Goal: Transaction & Acquisition: Purchase product/service

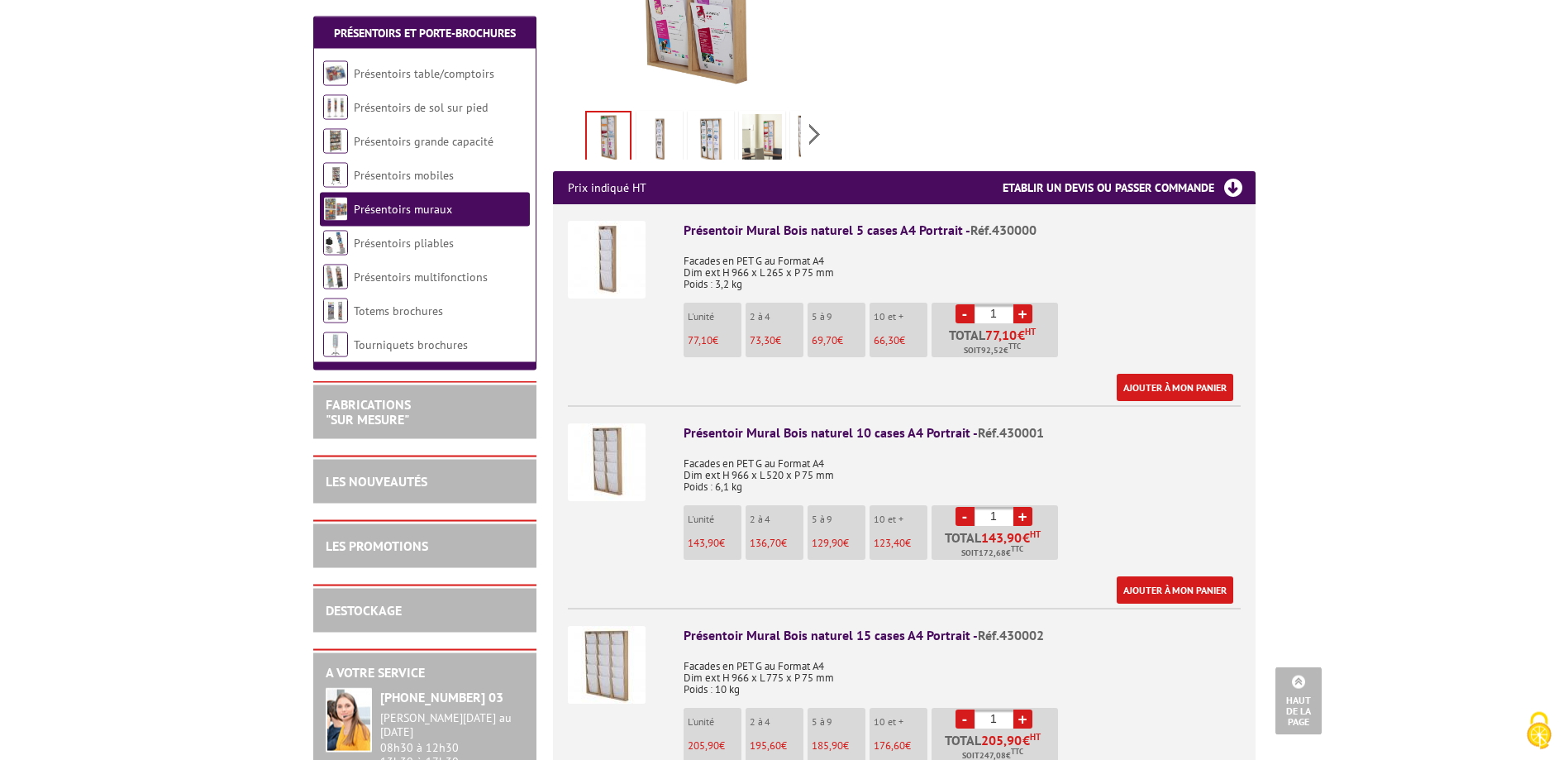
scroll to position [506, 0]
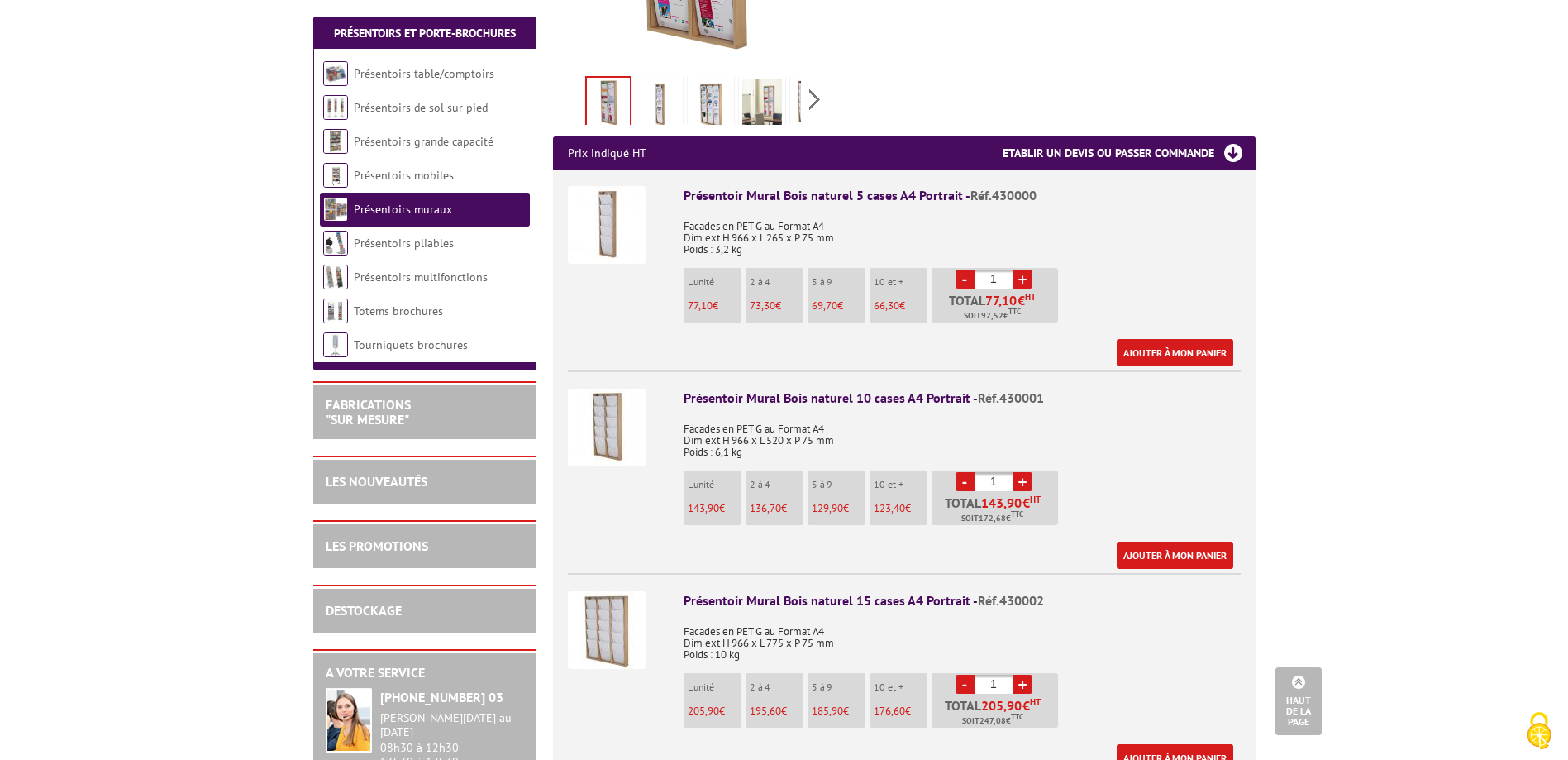
click at [702, 681] on p "L'unité" at bounding box center [714, 687] width 54 height 12
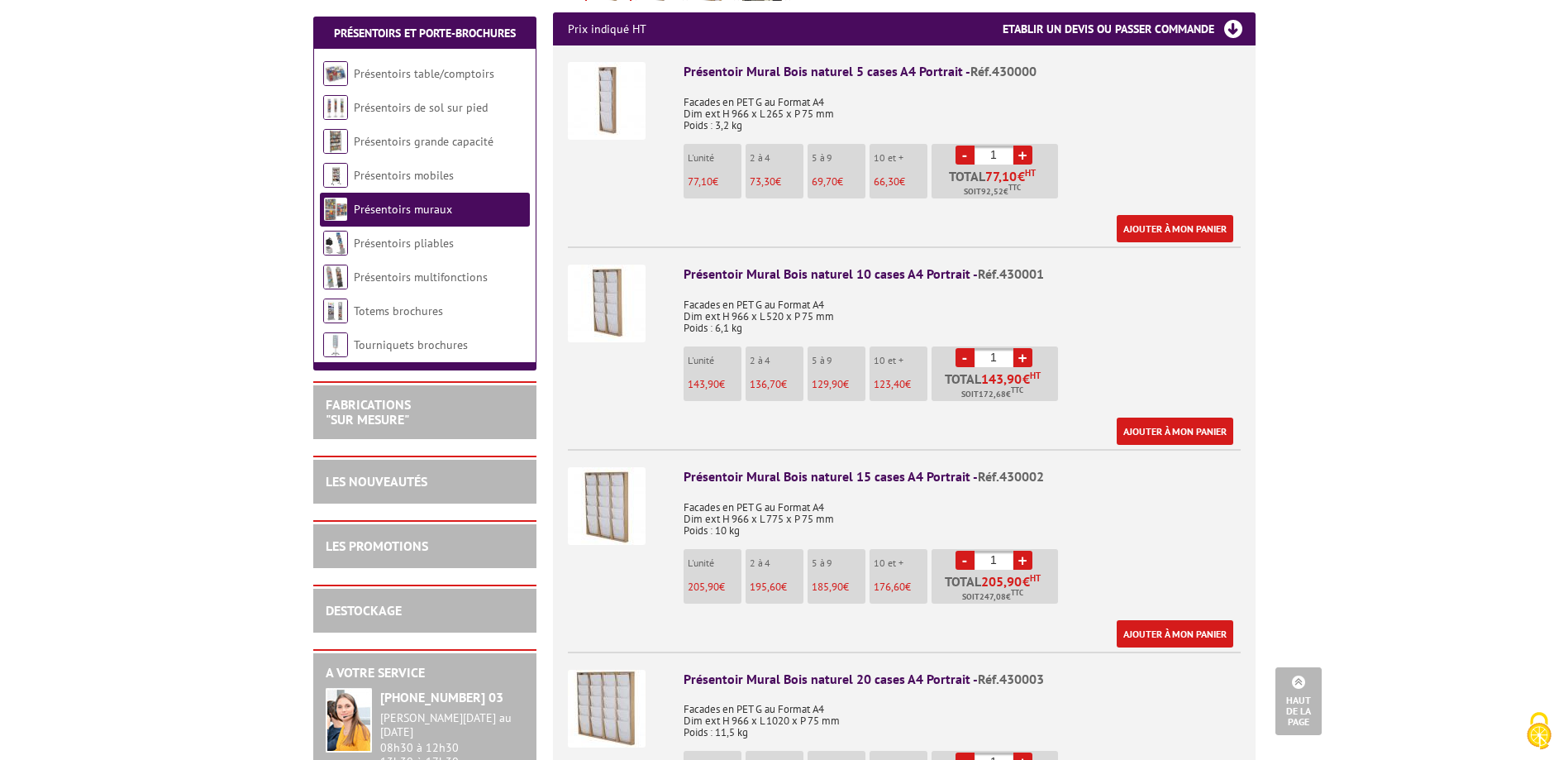
scroll to position [675, 0]
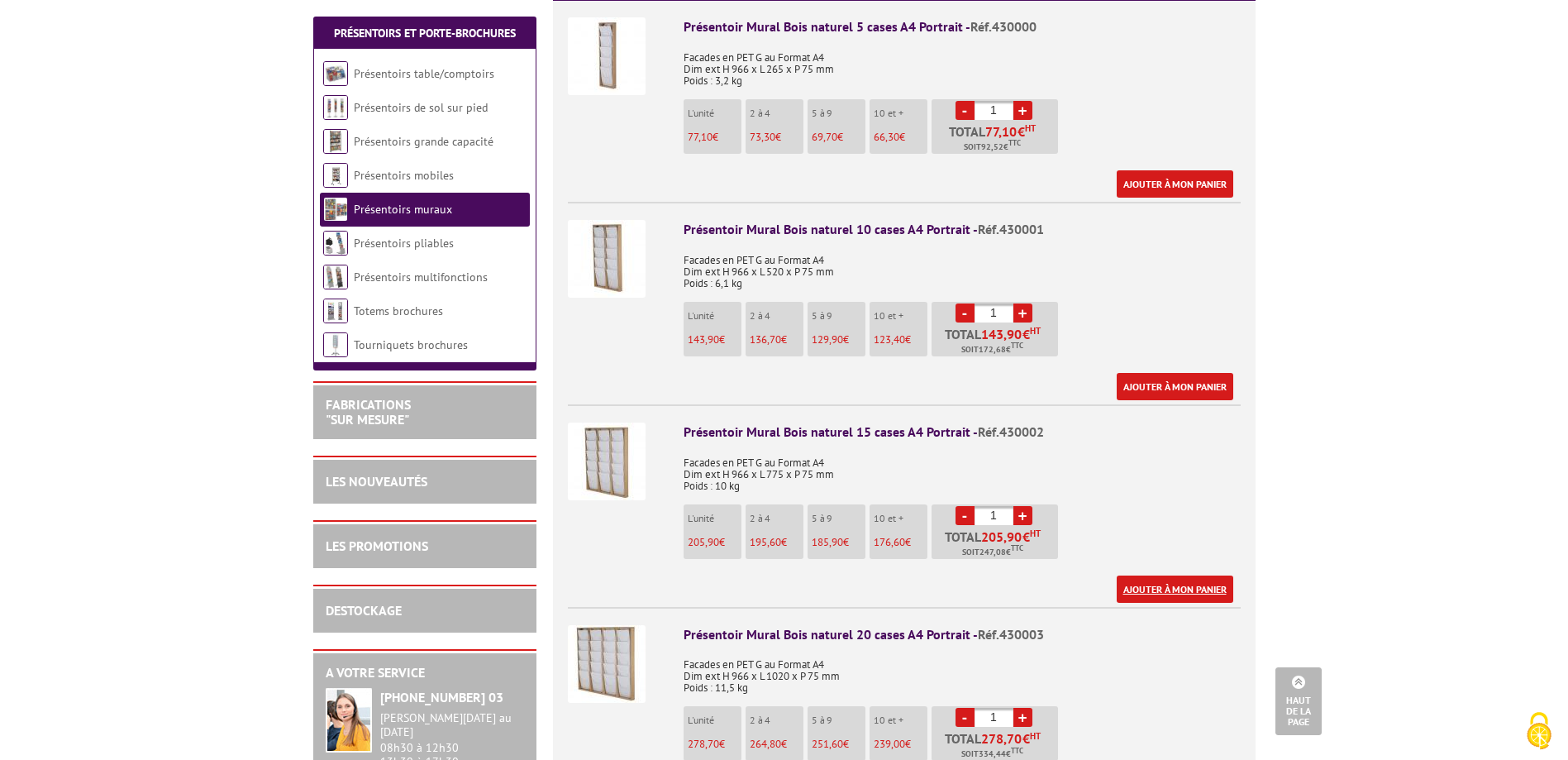
click at [1162, 576] on link "Ajouter à mon panier" at bounding box center [1175, 589] width 116 height 27
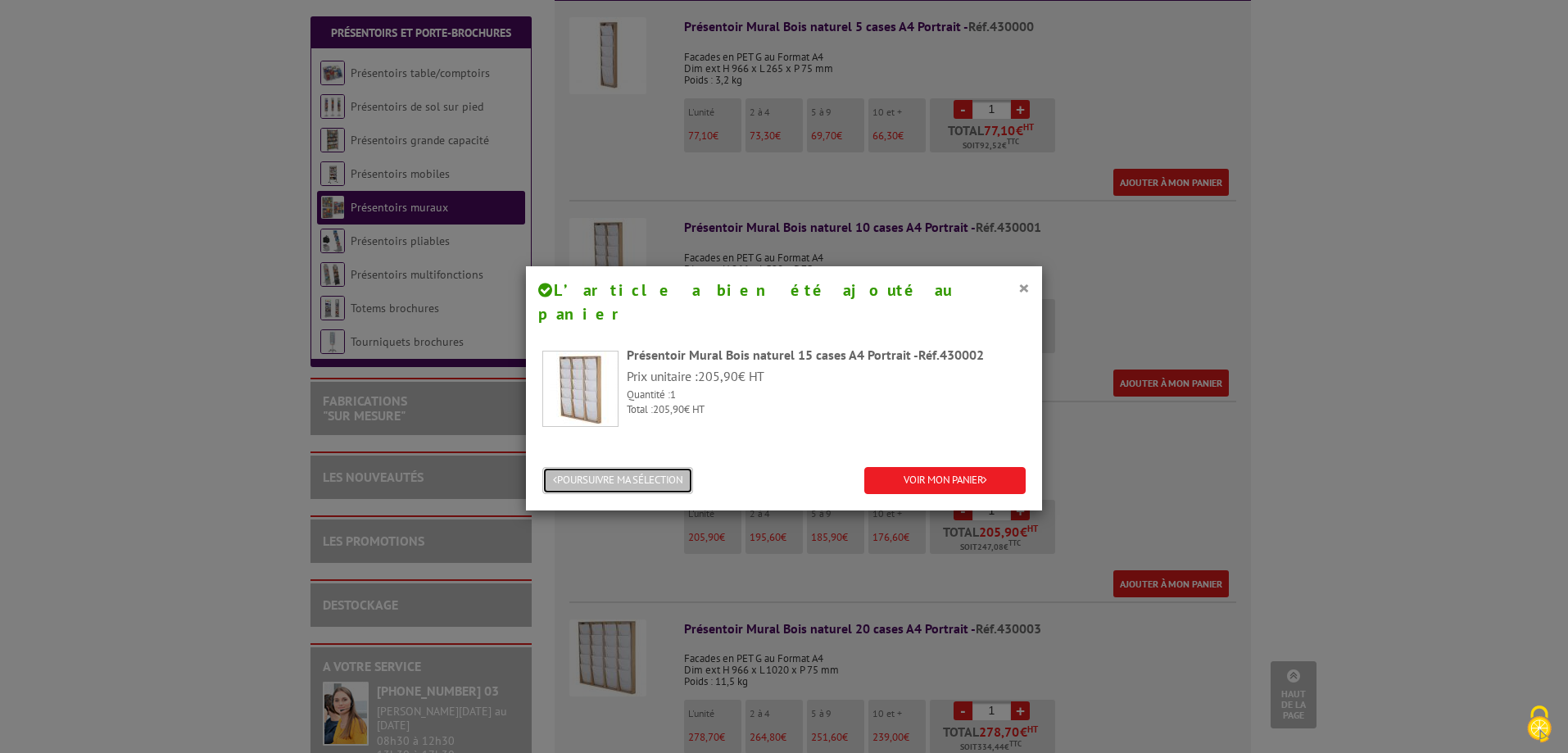
click at [605, 467] on button "POURSUIVRE MA SÉLECTION" at bounding box center [617, 480] width 151 height 27
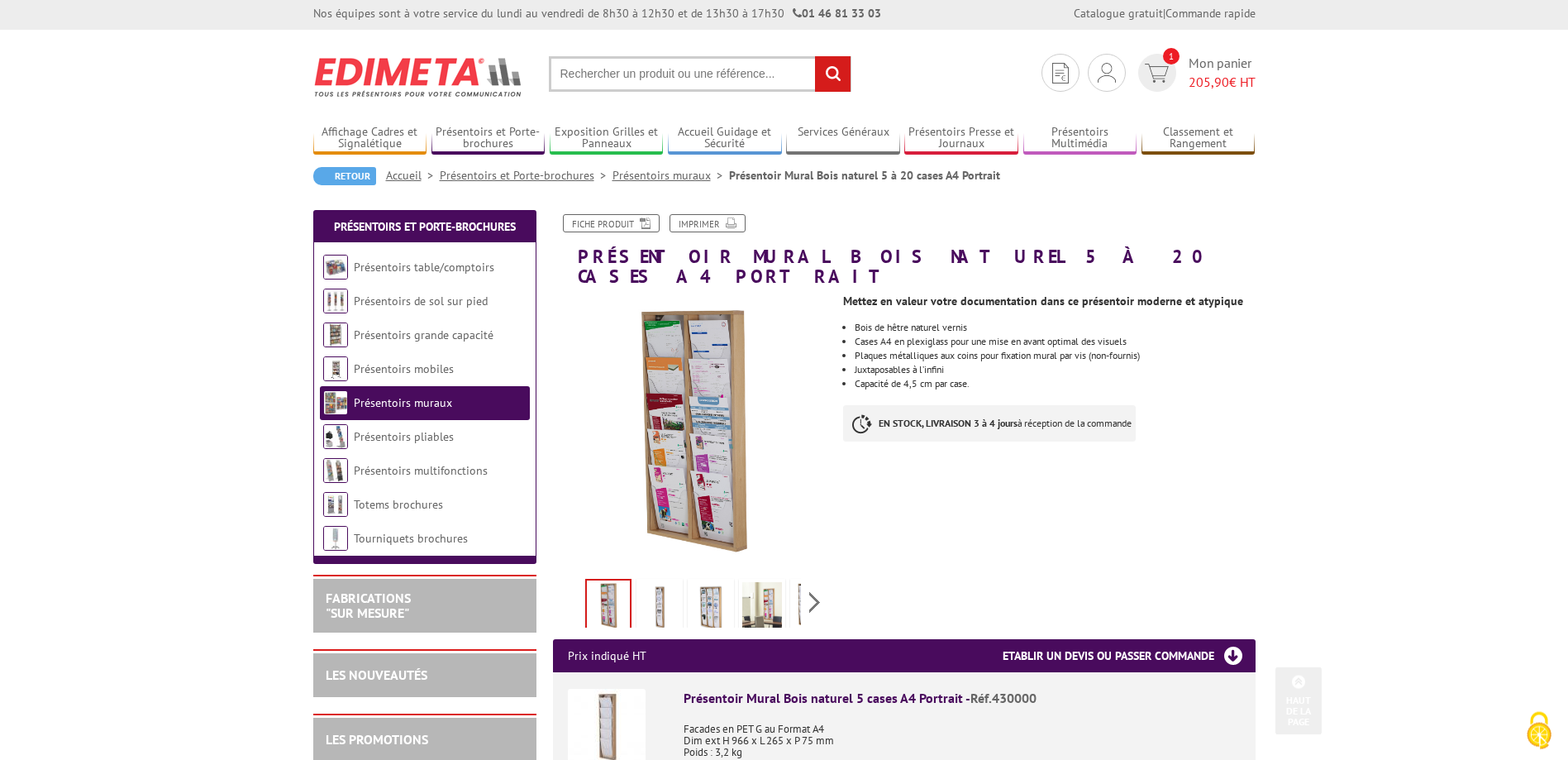
scroll to position [0, 0]
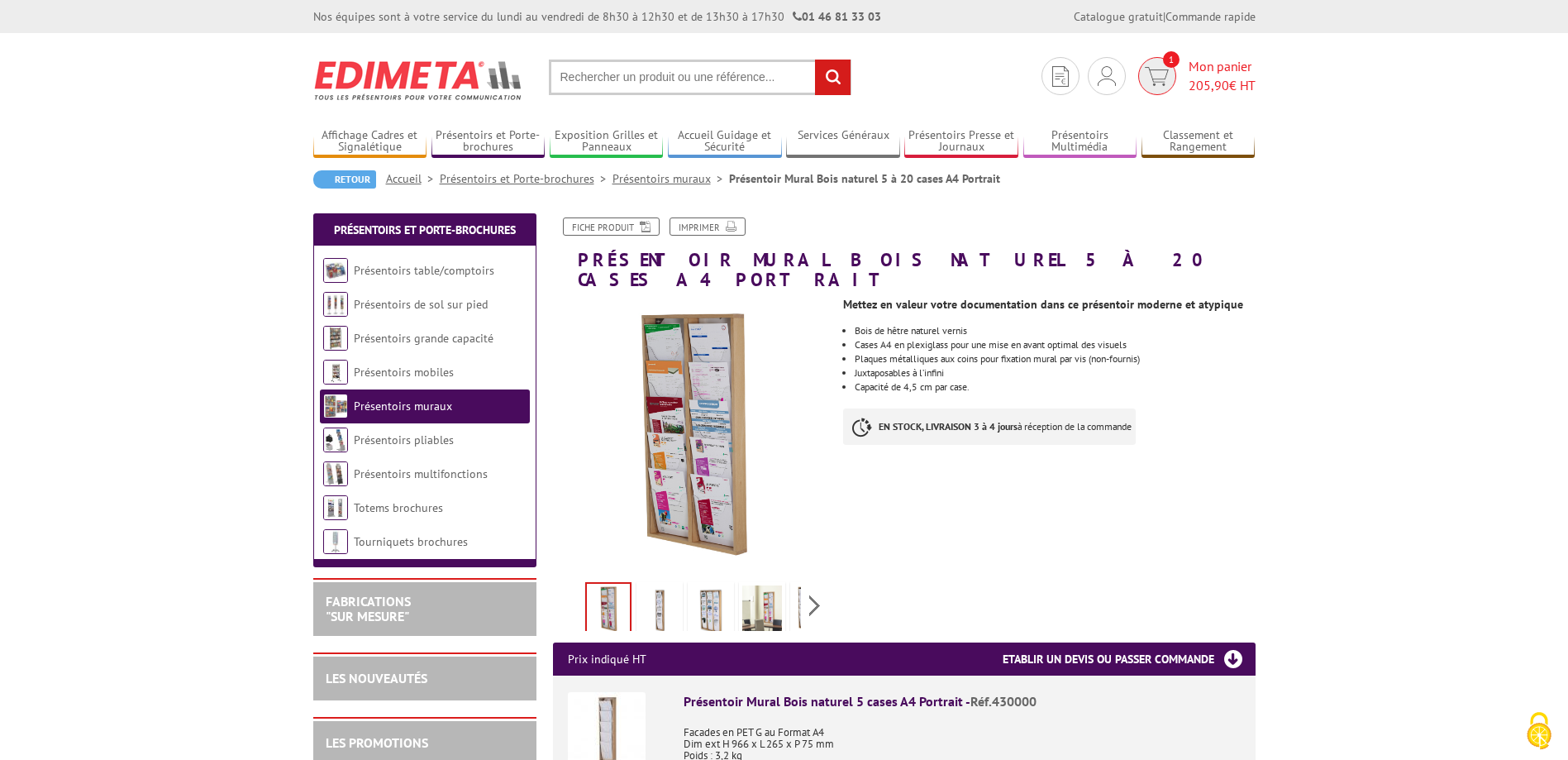
click at [1196, 69] on span "Mon panier 205,90 € HT" at bounding box center [1222, 76] width 67 height 38
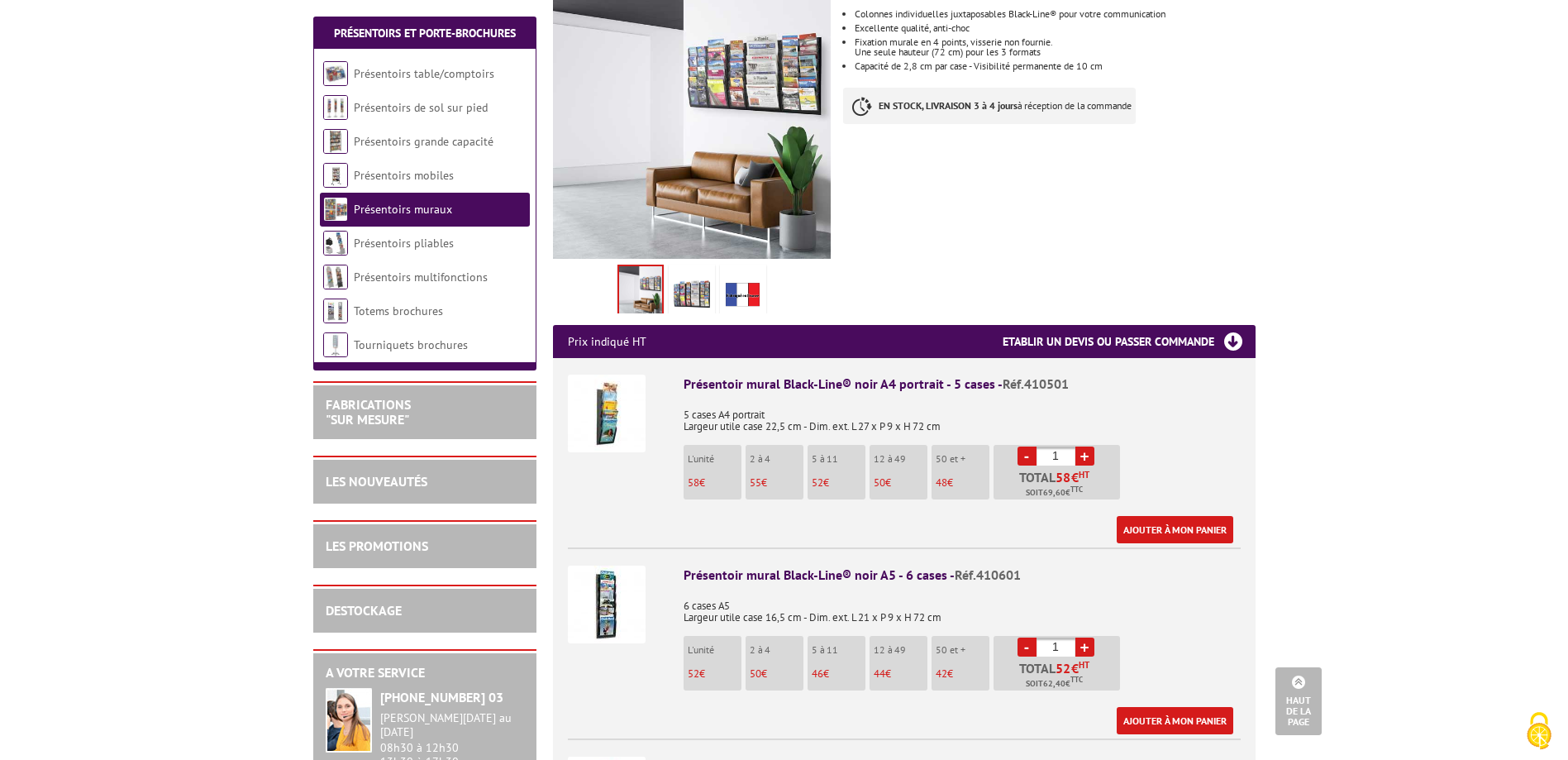
scroll to position [84, 0]
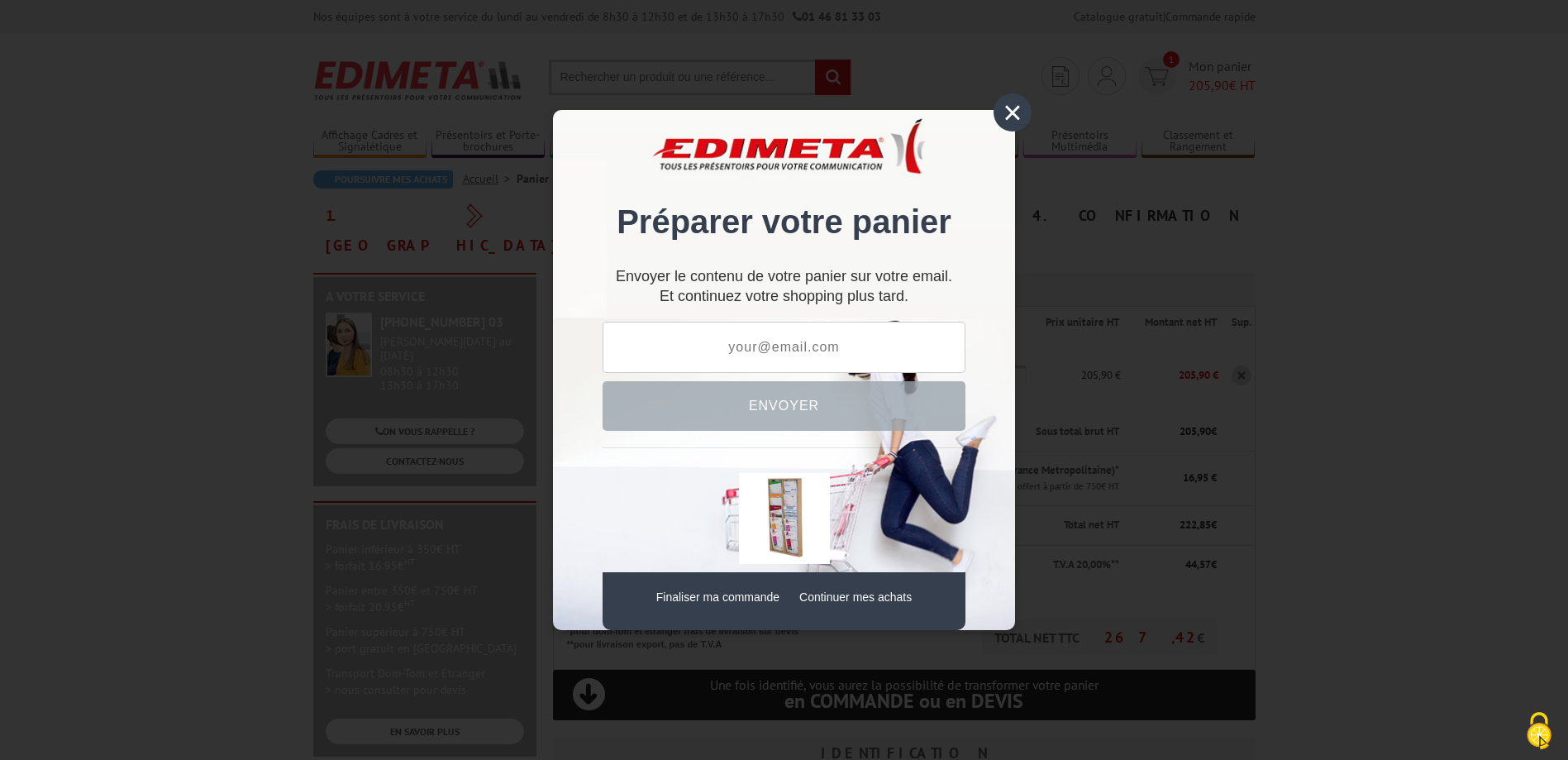
click at [1017, 109] on div "×" at bounding box center [1012, 112] width 38 height 38
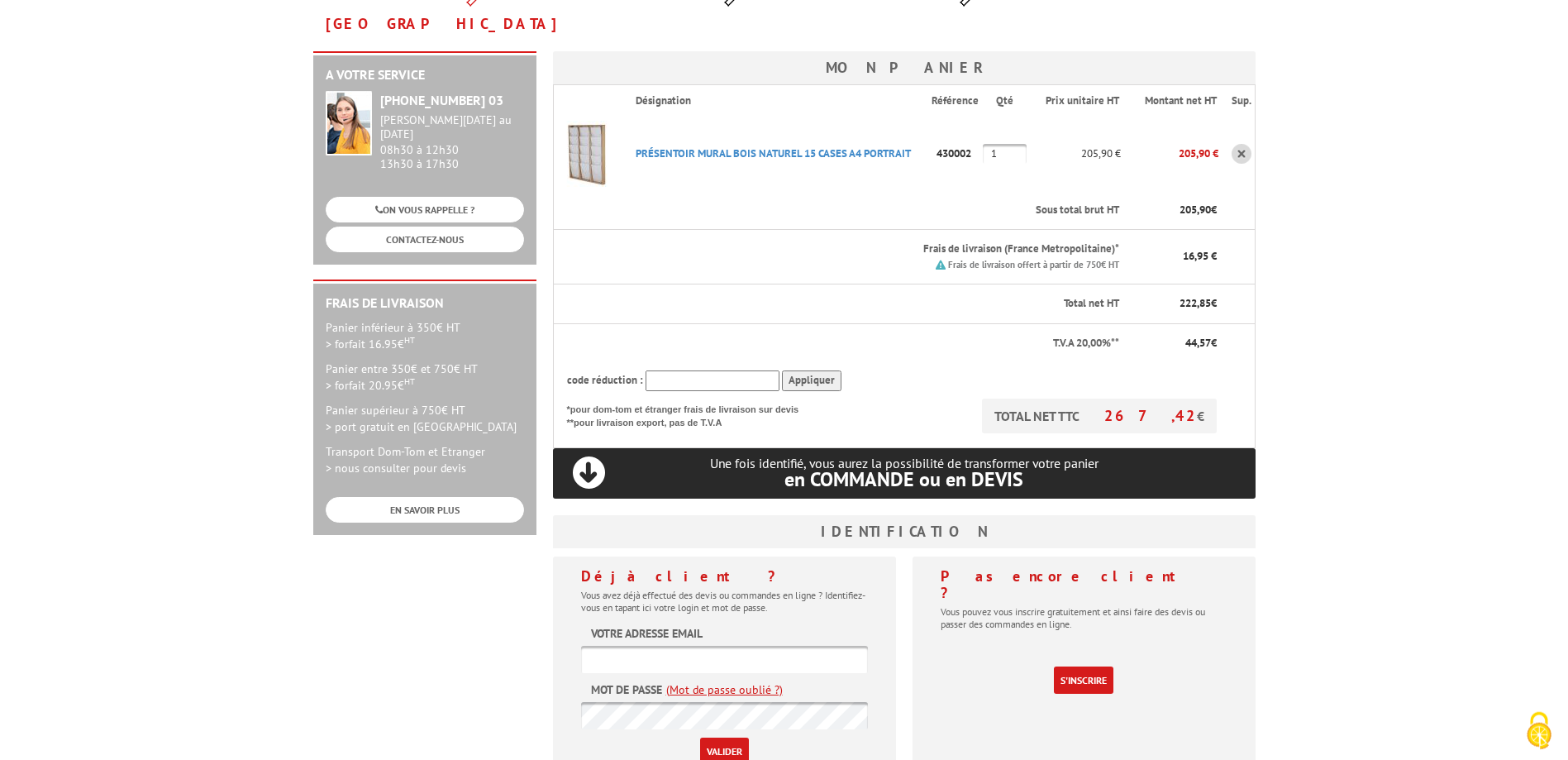
scroll to position [253, 0]
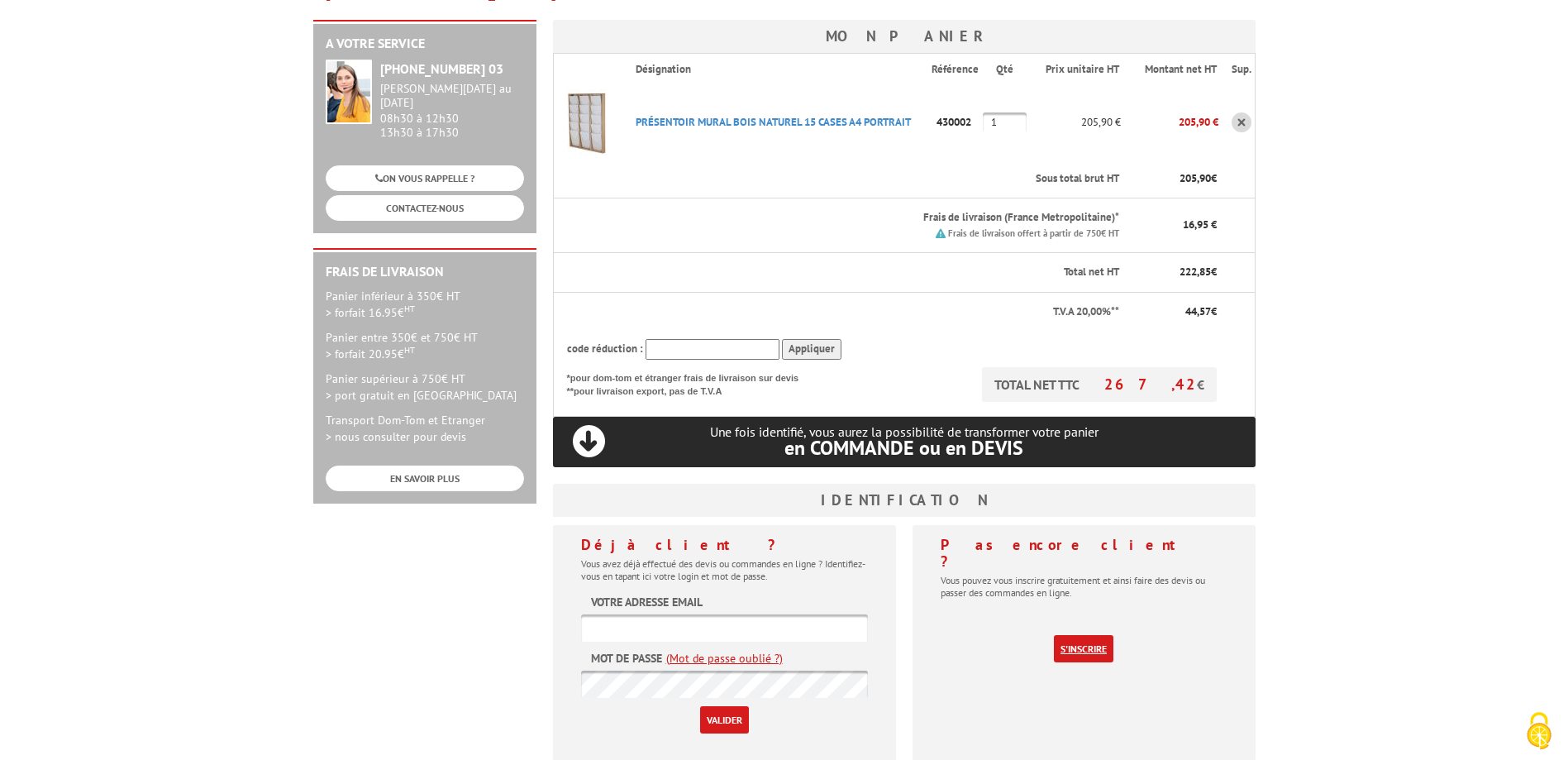
click at [1074, 635] on link "S'inscrire" at bounding box center [1084, 649] width 59 height 27
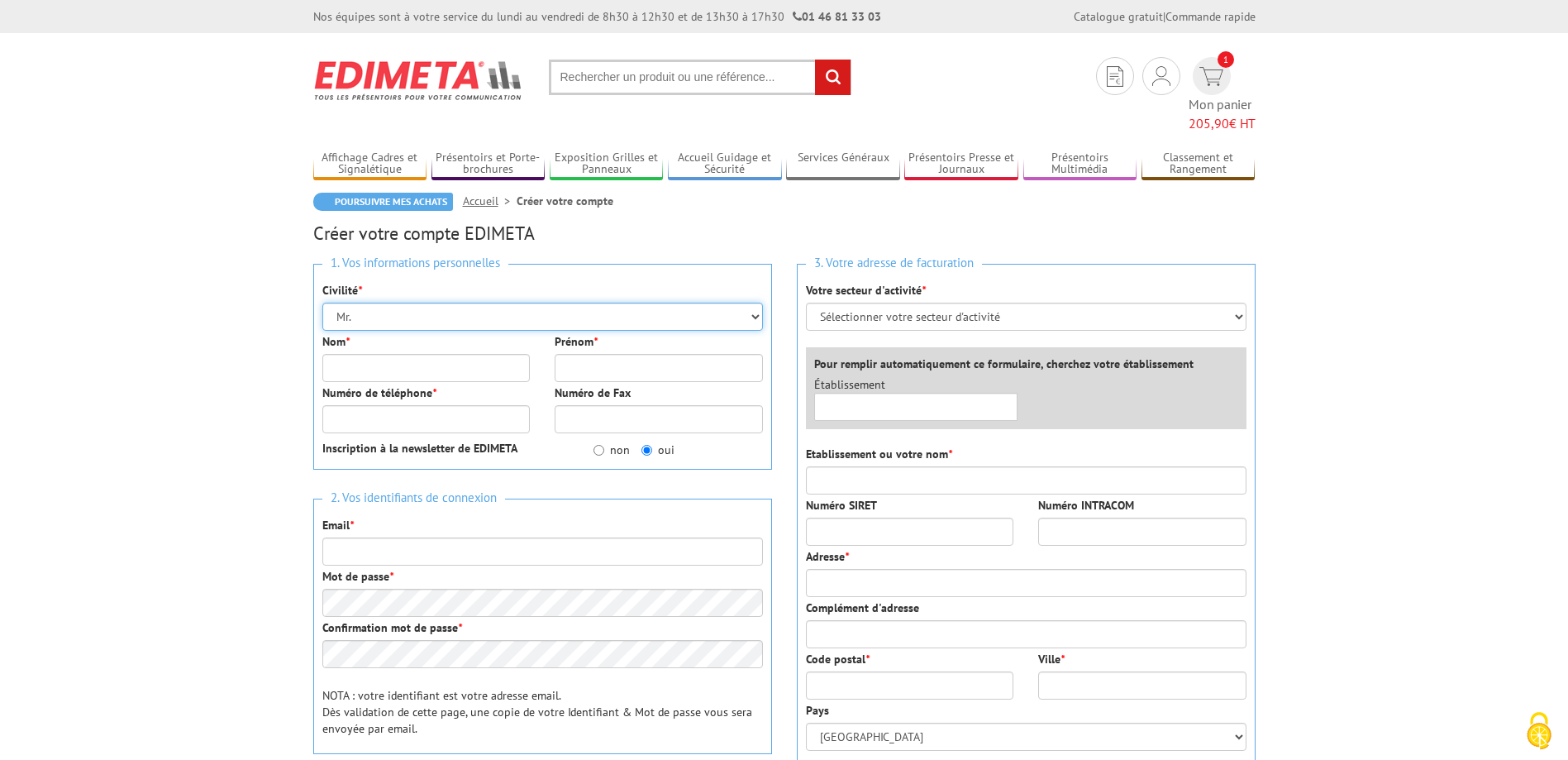
click at [322, 303] on select "Mr. Mme. Mlle." at bounding box center [542, 316] width 440 height 28
select select "Mme."
click option "Mme." at bounding box center [0, 0] width 0 height 0
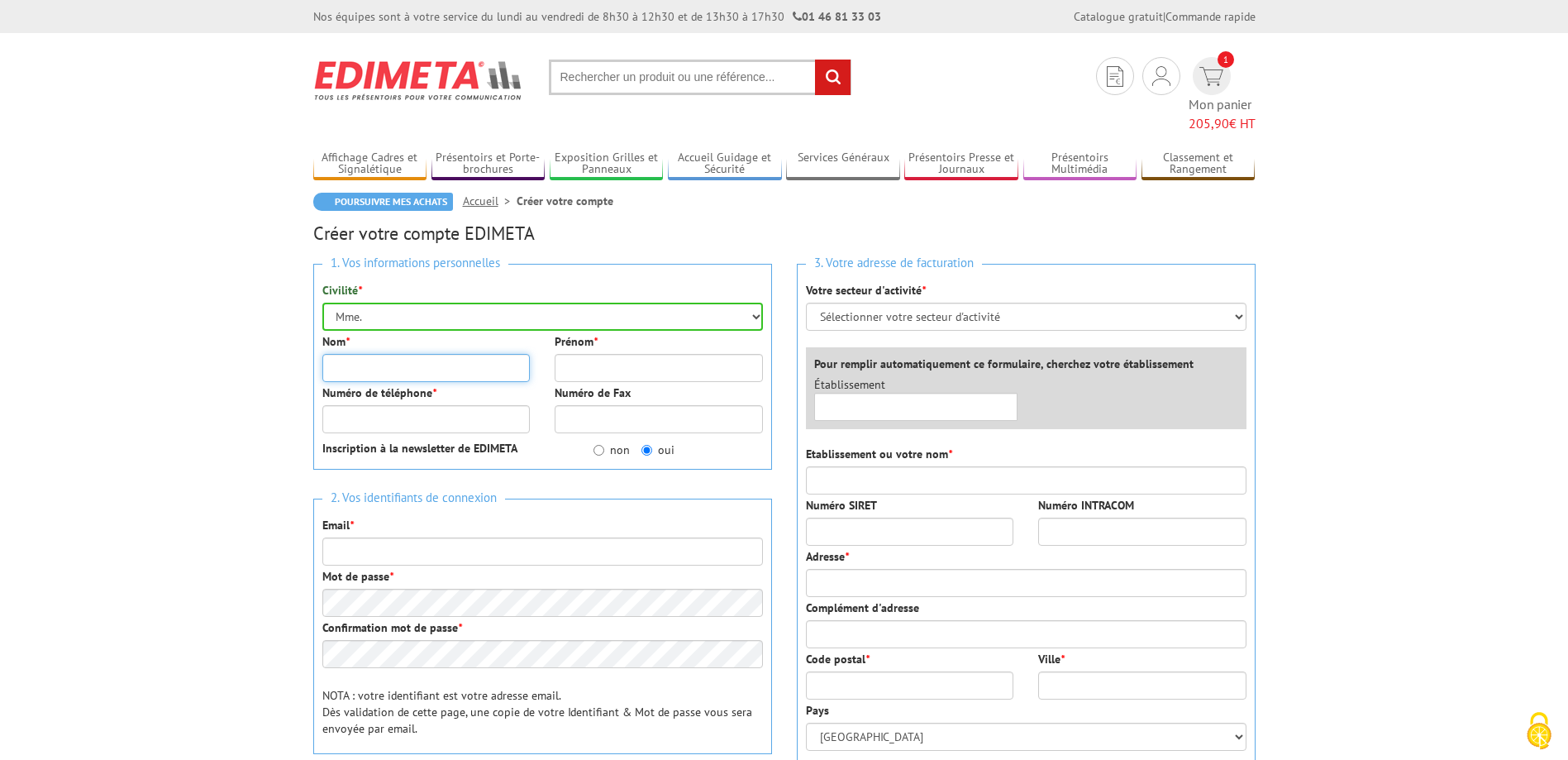
click at [377, 354] on input "Nom *" at bounding box center [426, 367] width 208 height 28
type input "Ribault"
type input "[PERSON_NAME]"
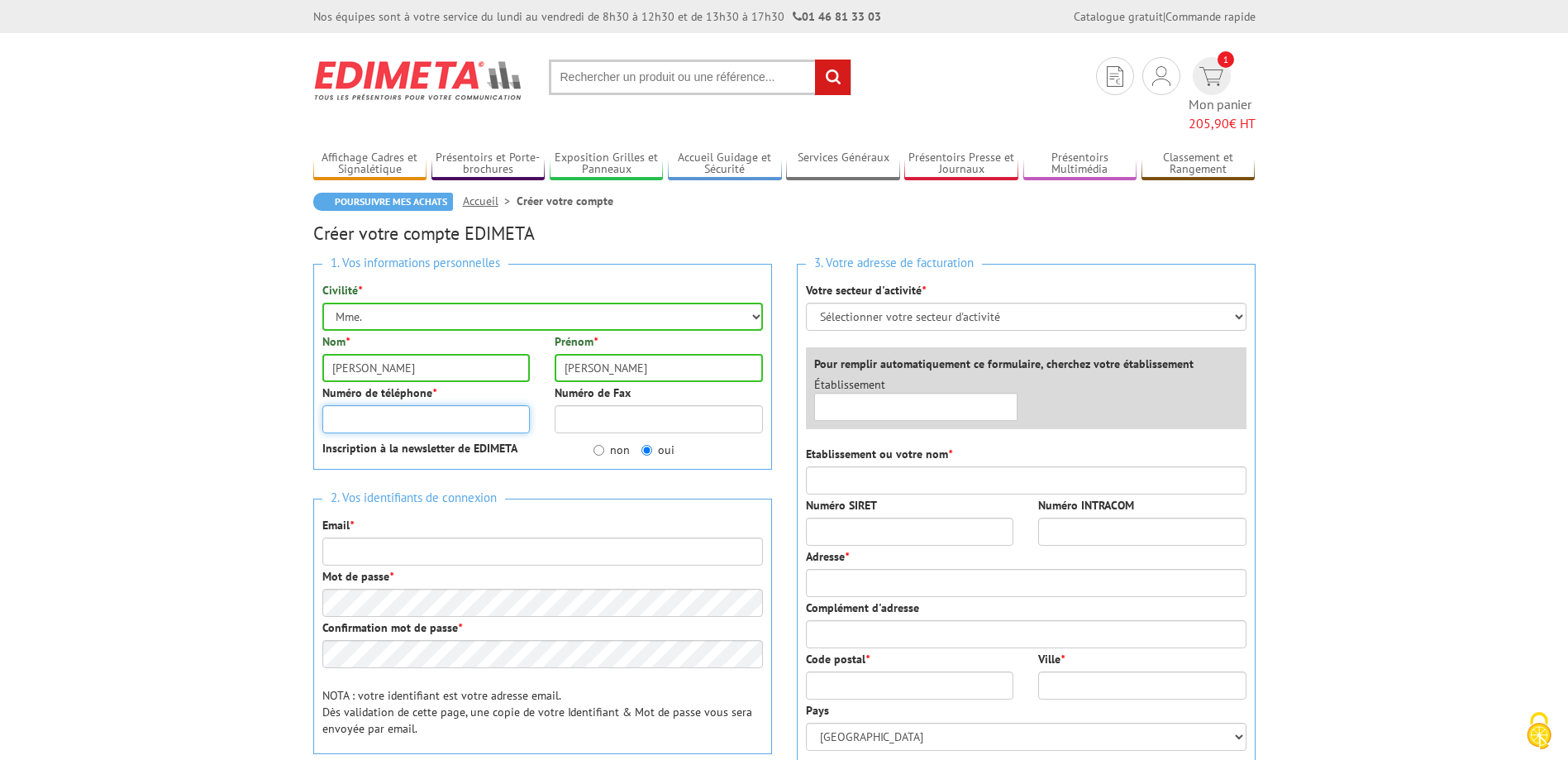
click at [388, 406] on input "Numéro de téléphone *" at bounding box center [426, 419] width 208 height 28
type input "0672848755"
click at [593, 445] on input "non" at bounding box center [598, 450] width 11 height 11
radio input "true"
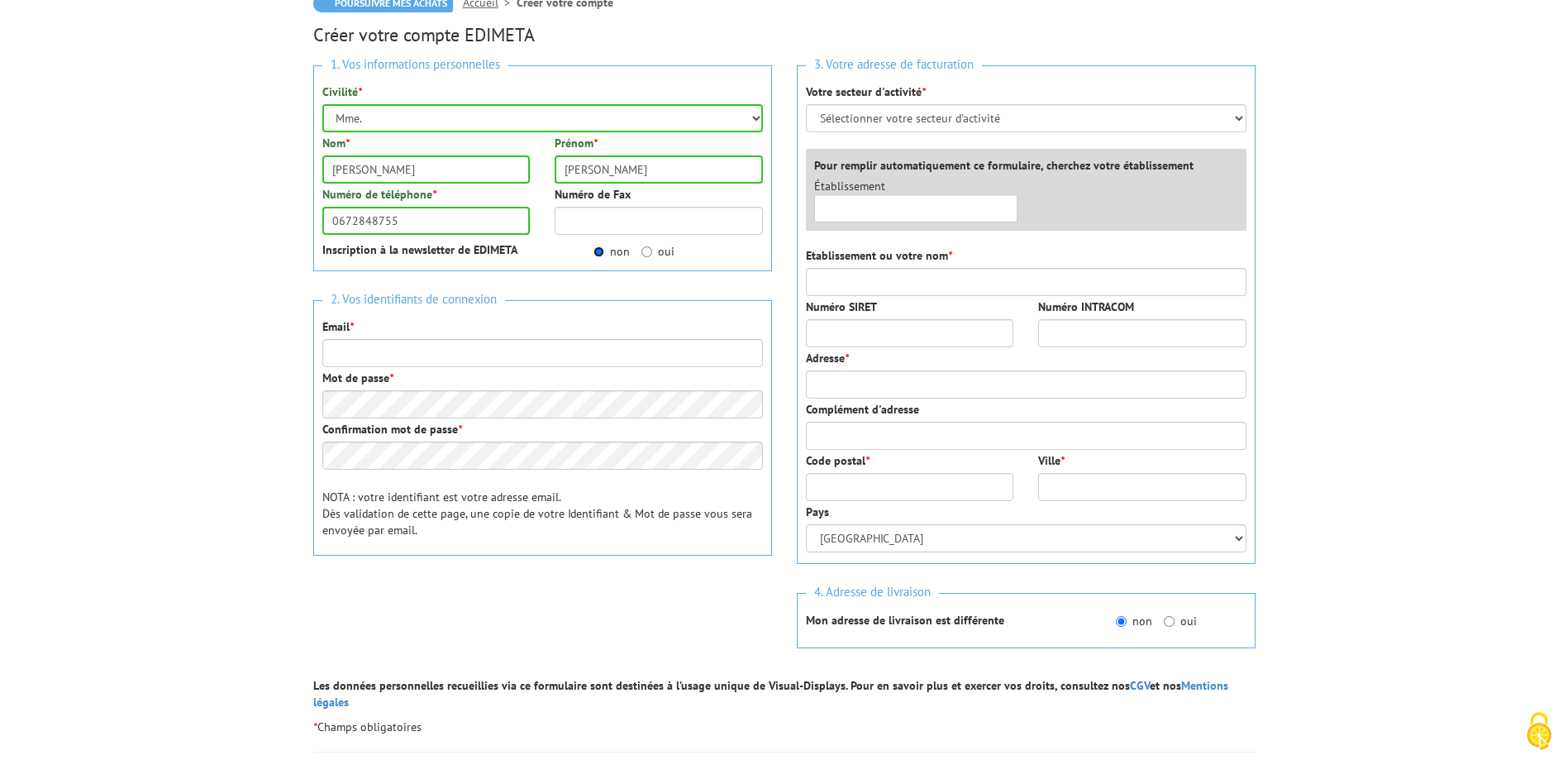
scroll to position [337, 0]
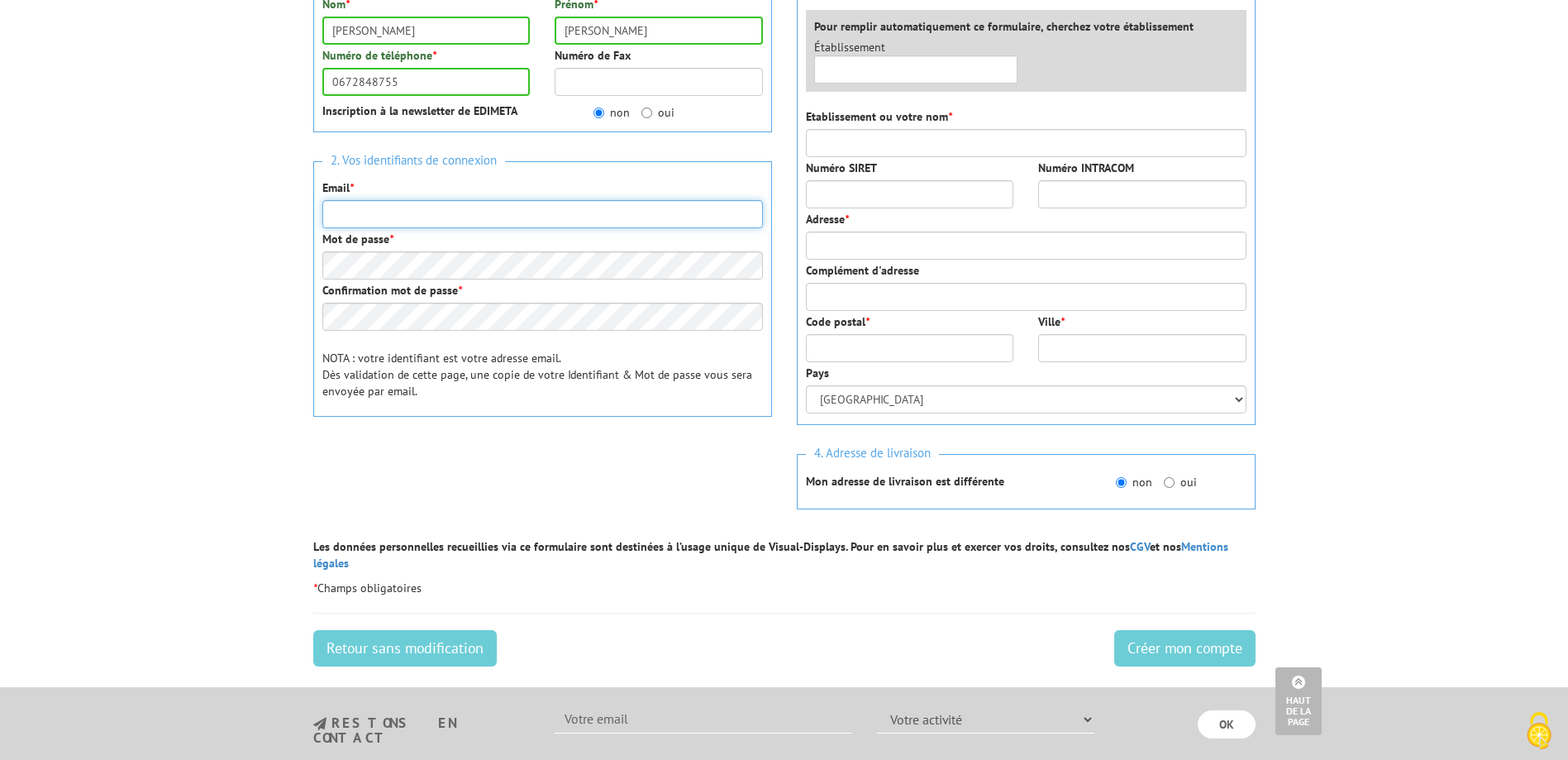
click at [345, 200] on input "Email *" at bounding box center [542, 213] width 440 height 28
type input "3petitspas@orange.fr"
type input "3 PETITS PAS"
type input "1 Lieu Dit"
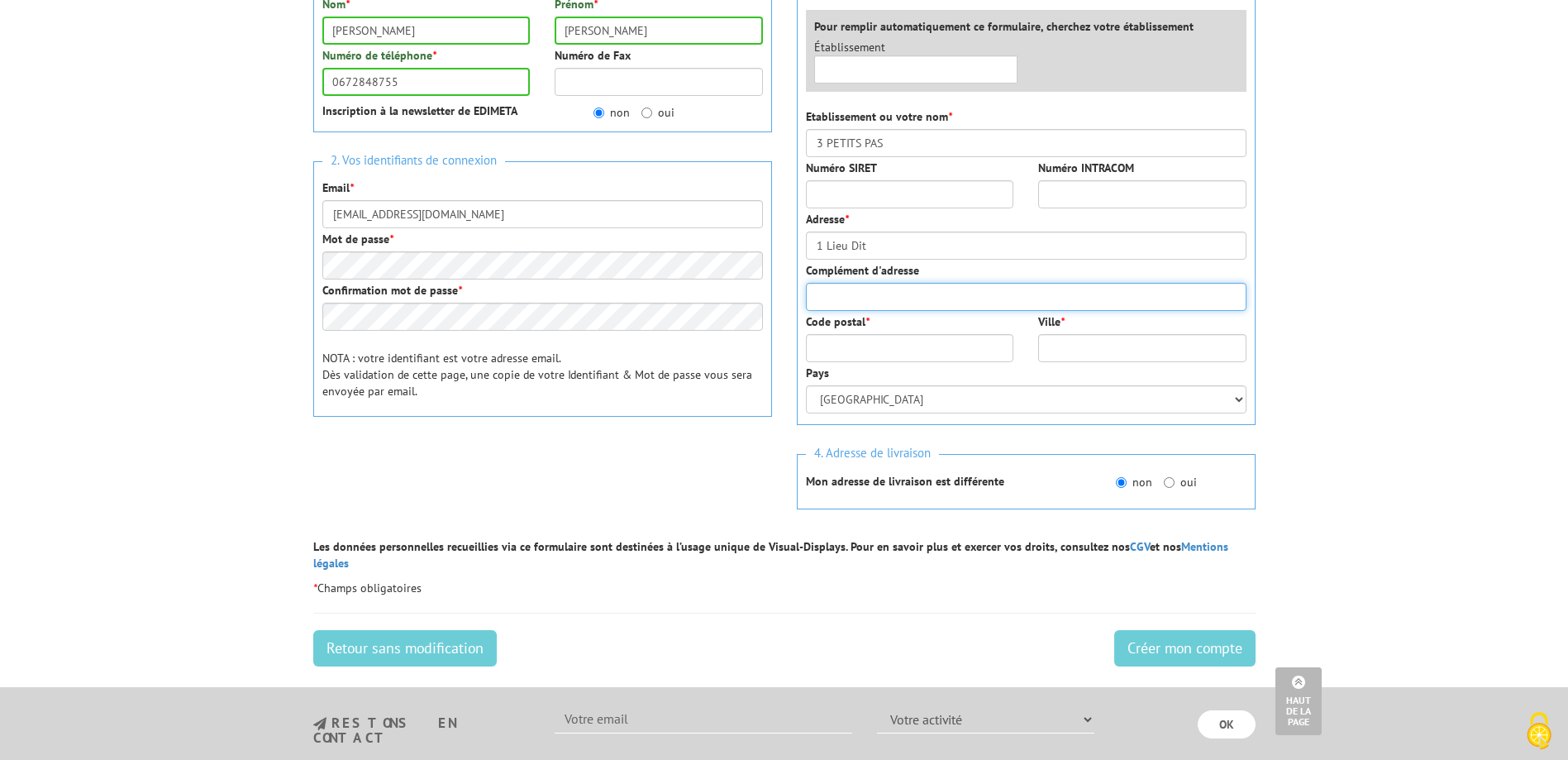
type input "La Bigotière"
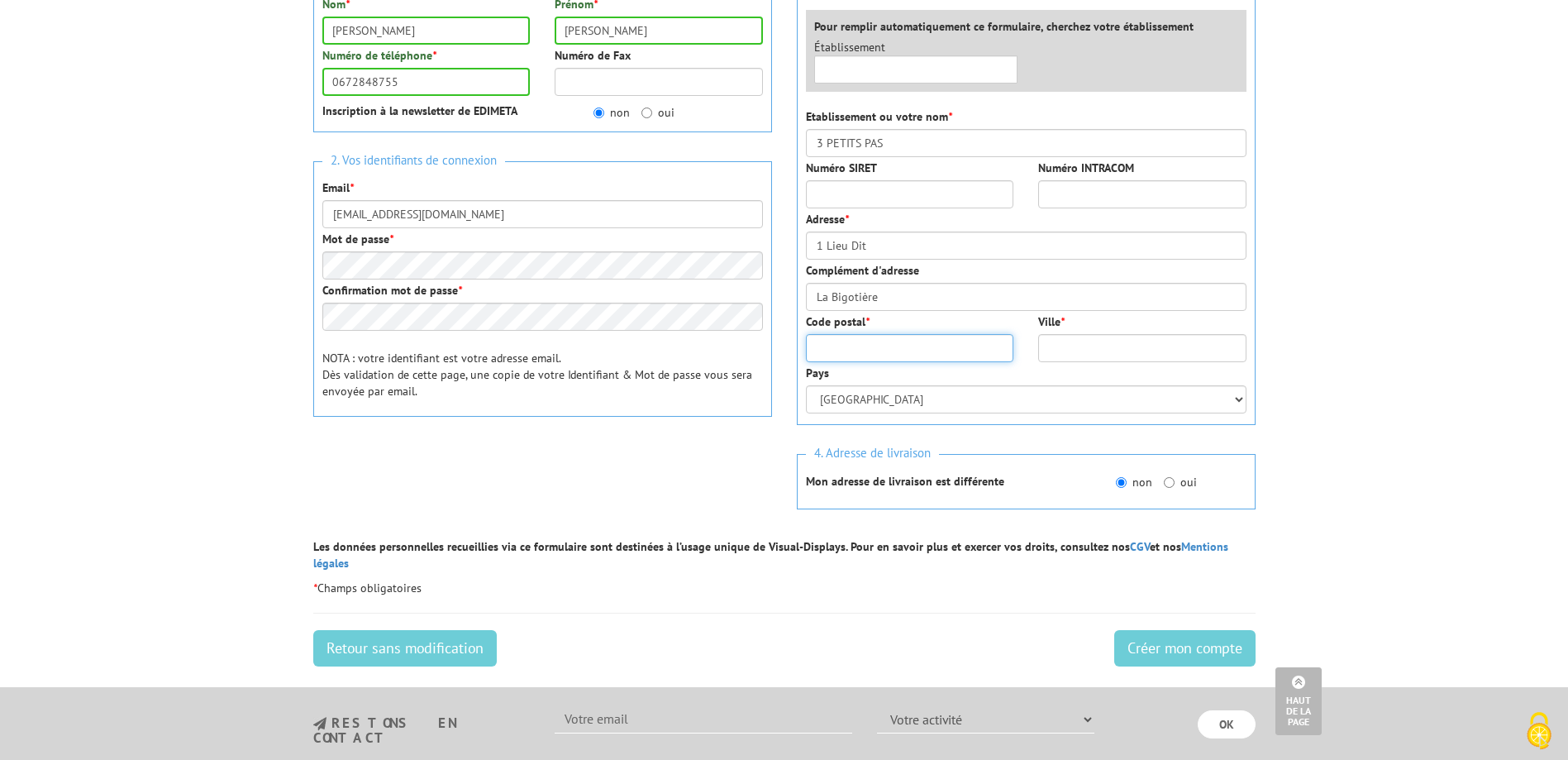
type input "35120"
type input "Epiniac"
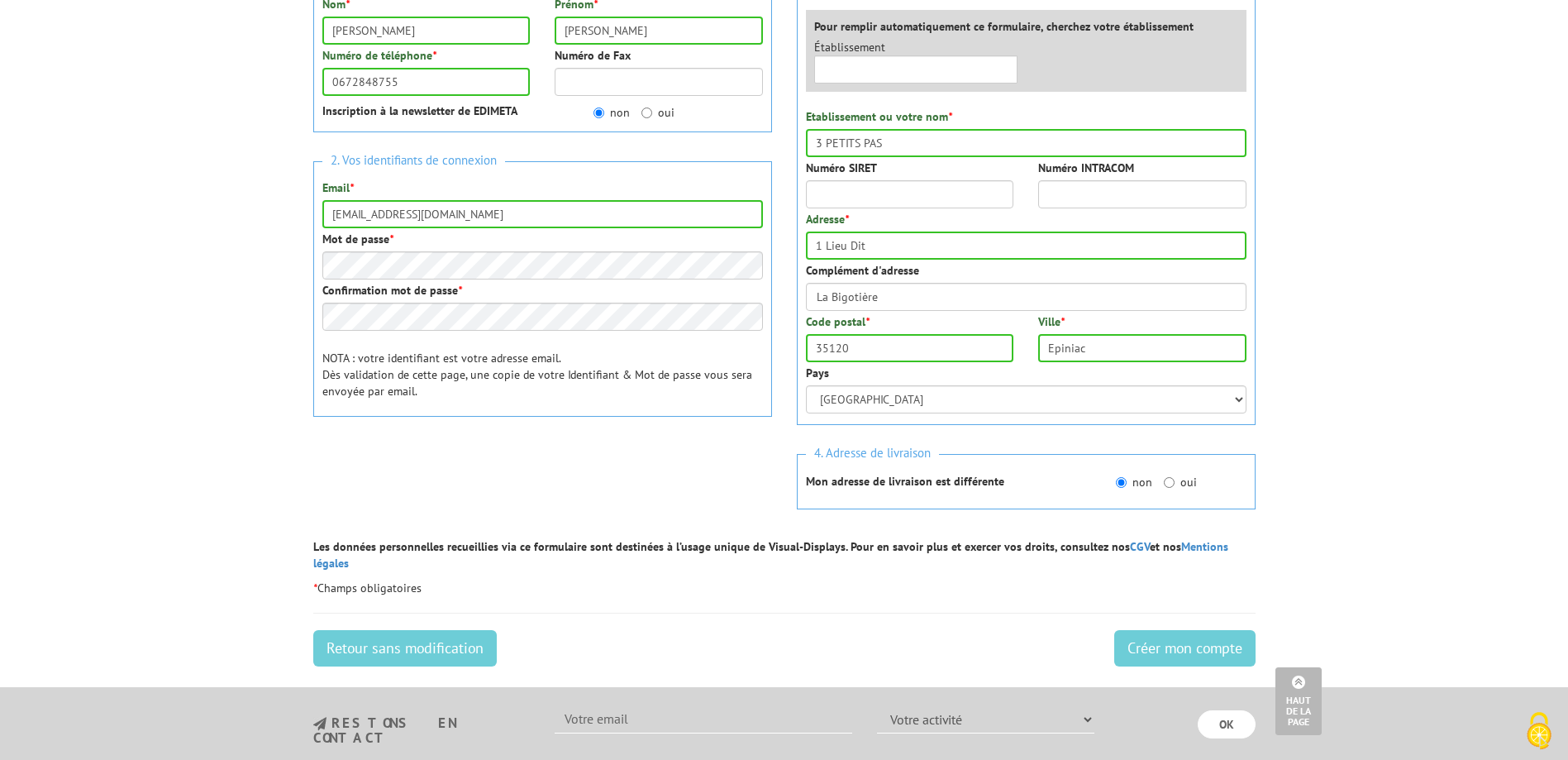
click at [248, 309] on body "Nos équipes sont à votre service du lundi au vendredi de 8h30 à 12h30 et de 13h…" at bounding box center [784, 365] width 1568 height 1405
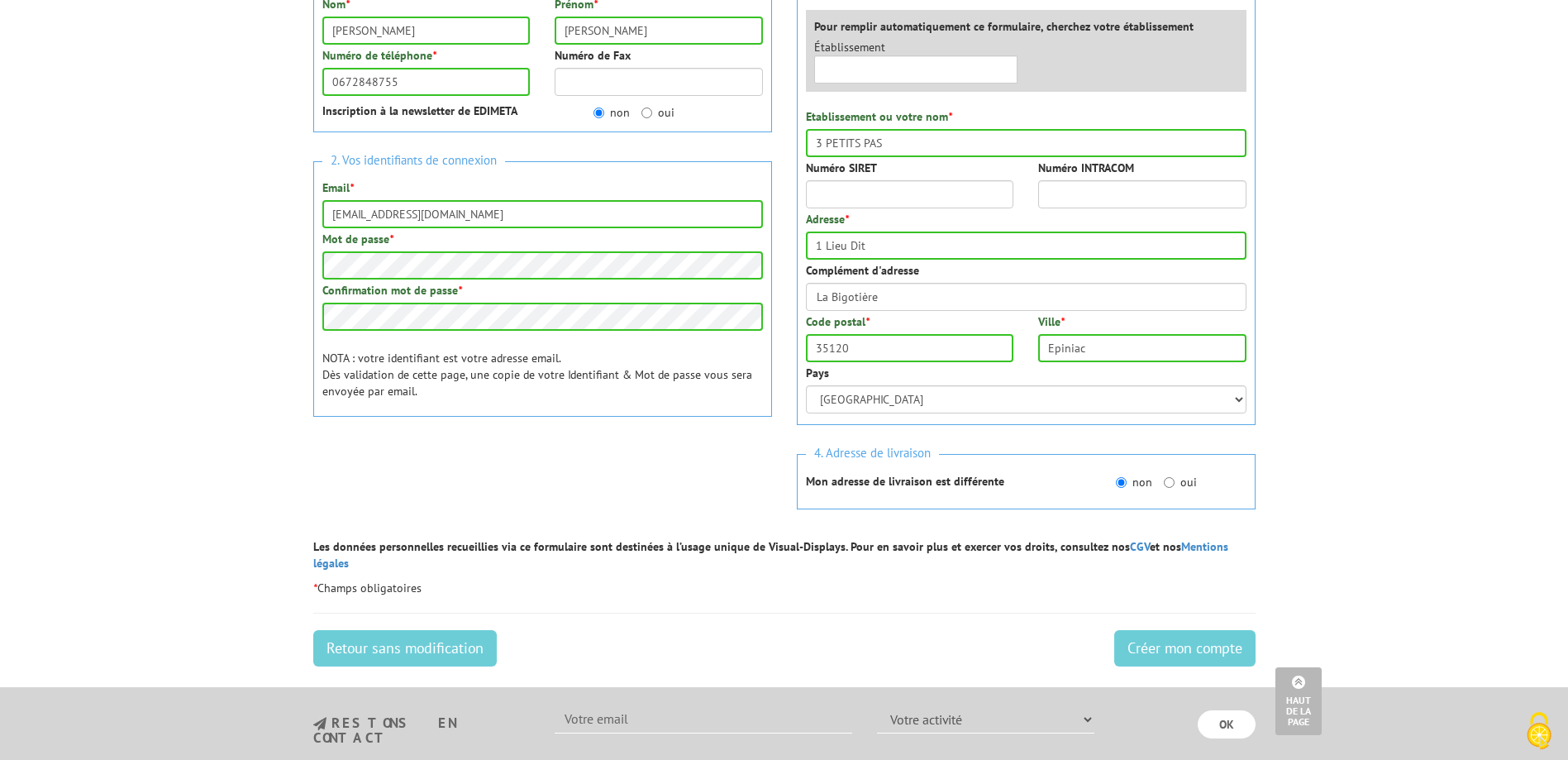
click at [267, 367] on body "Nos équipes sont à votre service du lundi au vendredi de 8h30 à 12h30 et de 13h…" at bounding box center [784, 365] width 1568 height 1405
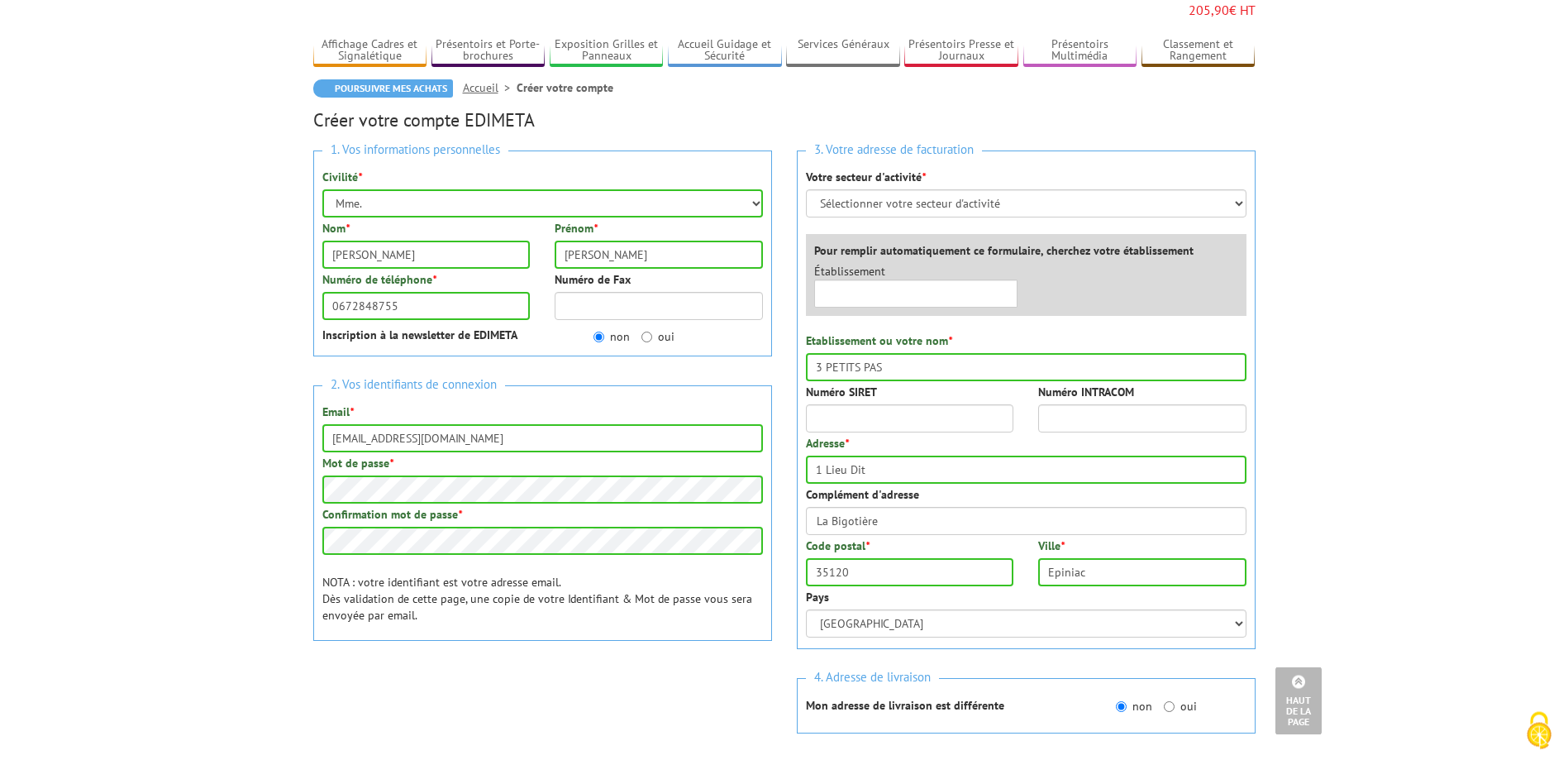
scroll to position [0, 0]
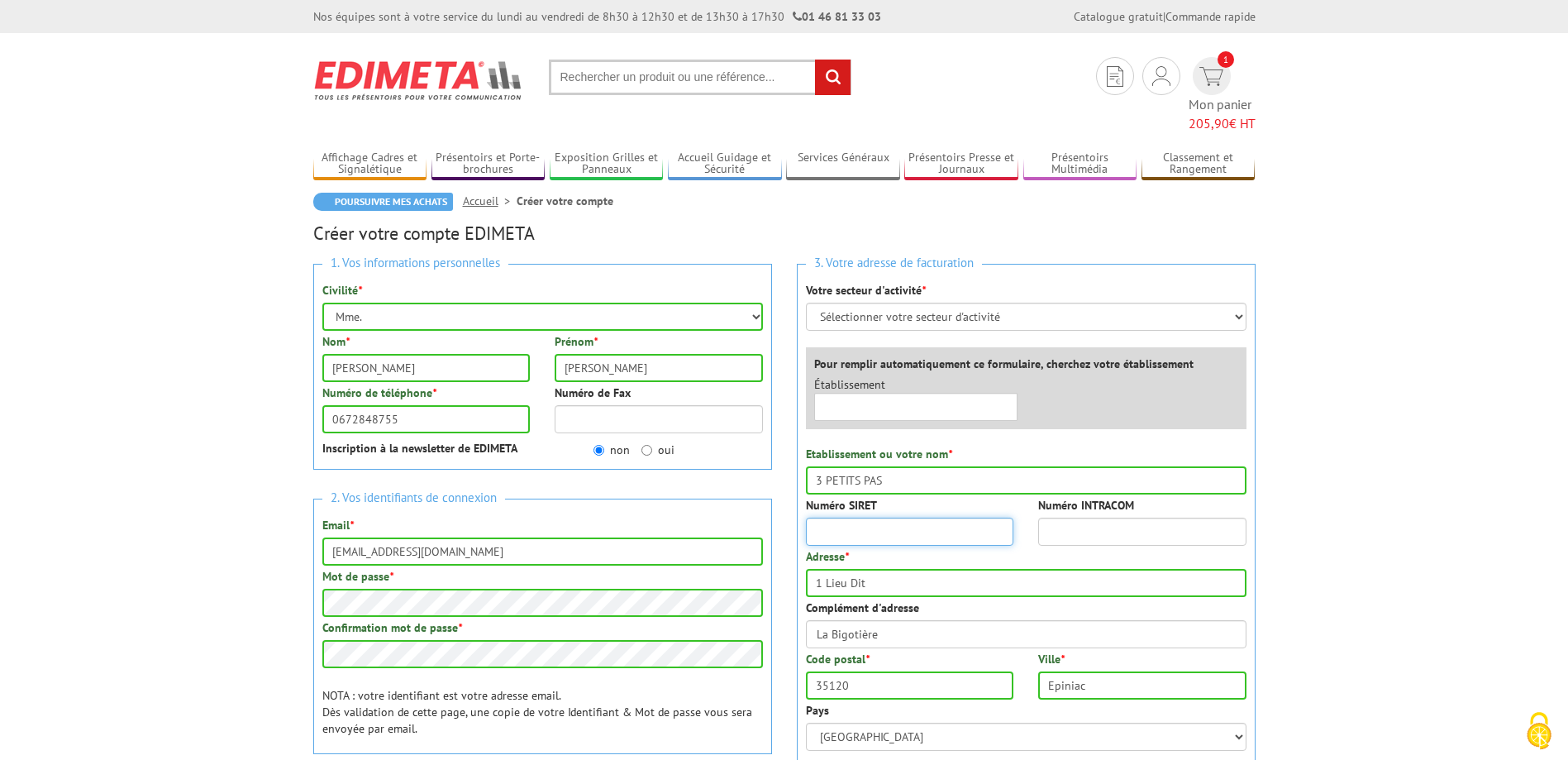
click at [841, 518] on input "Numéro SIRET" at bounding box center [909, 531] width 208 height 28
click at [825, 518] on input "Numéro SIRET" at bounding box center [909, 531] width 208 height 28
type input "82347758300012"
click at [880, 393] on input "text" at bounding box center [916, 406] width 204 height 28
type input "3 Petits Pas"
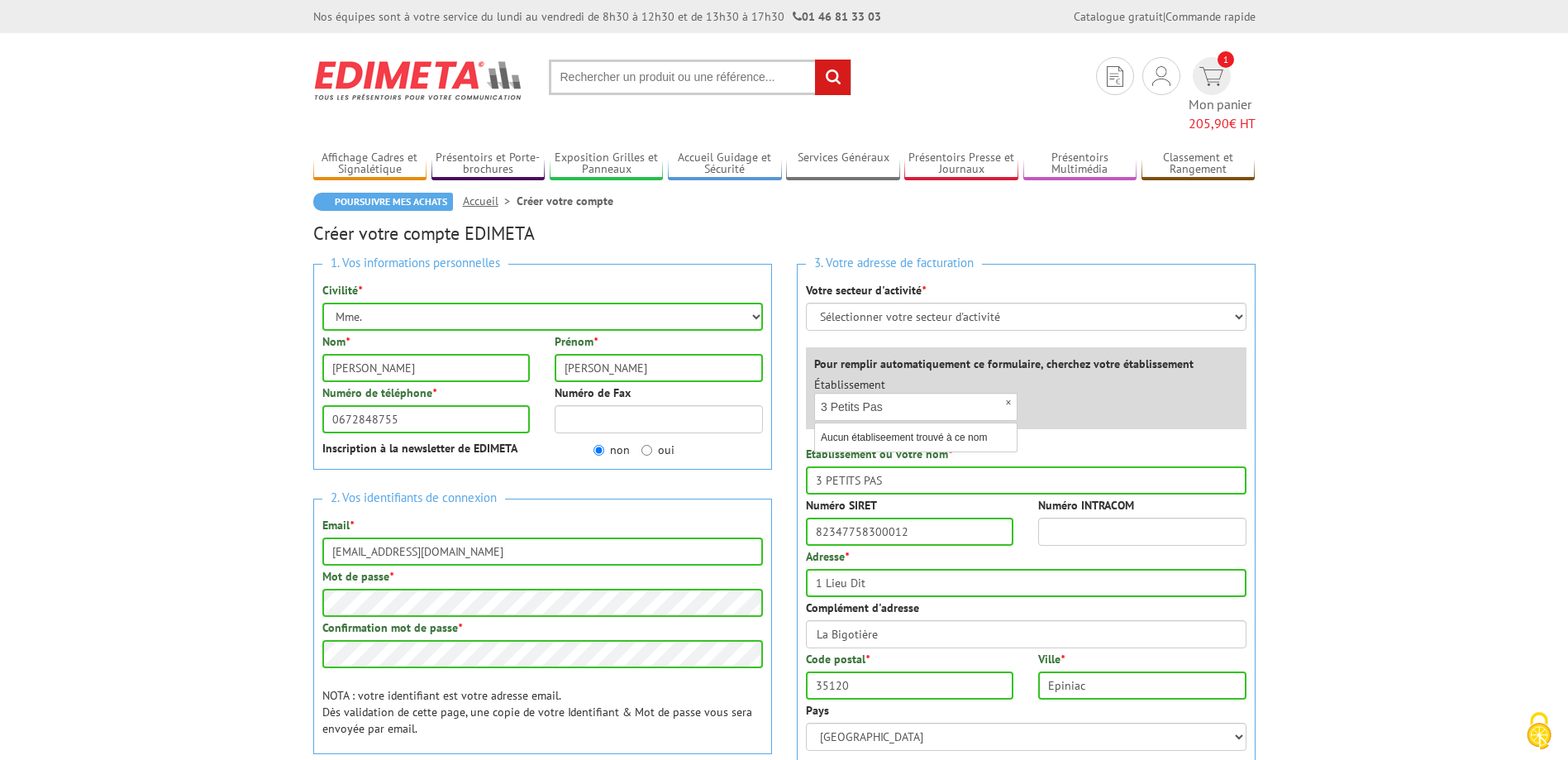
scroll to position [420, 0]
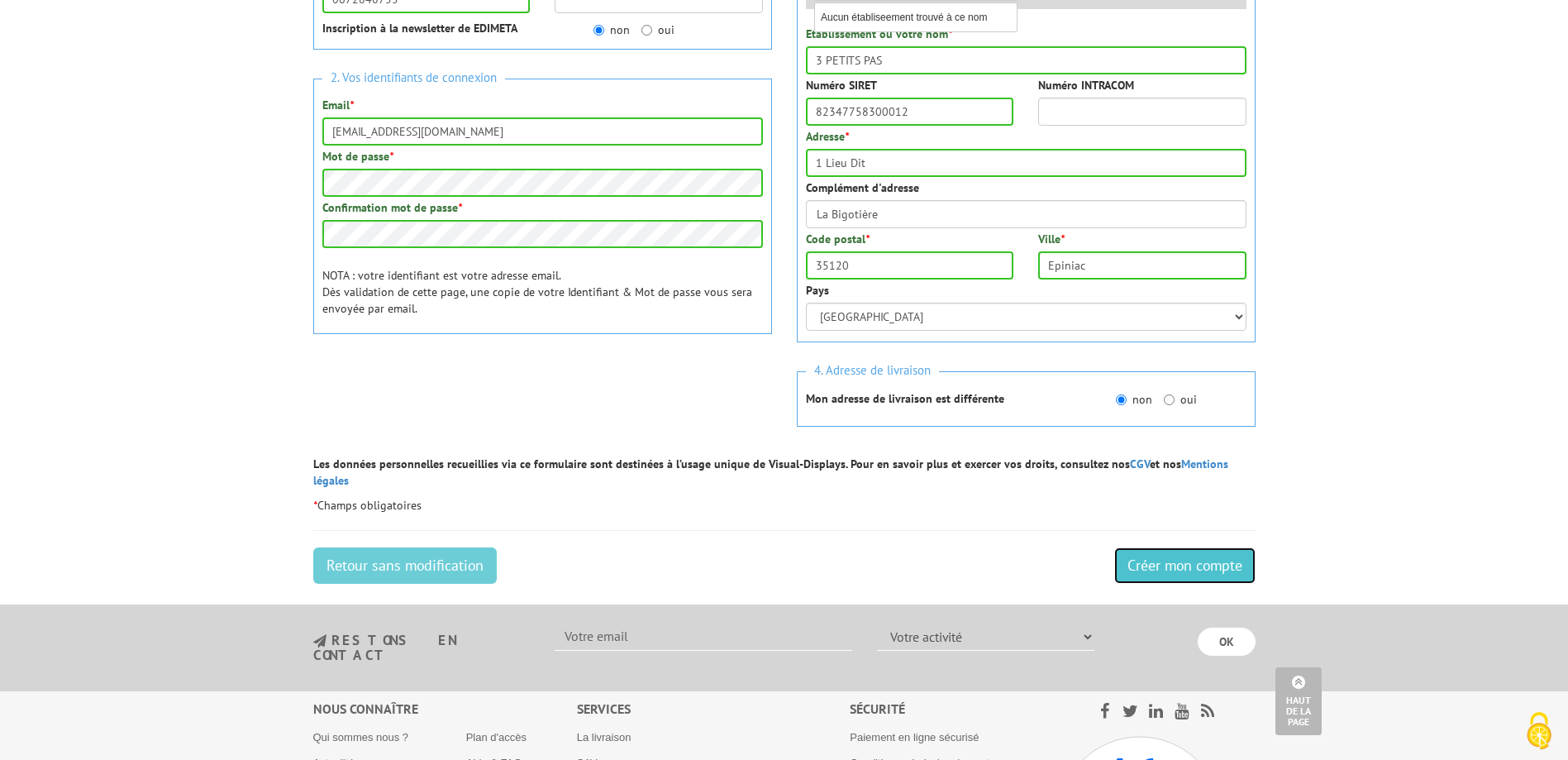
click at [1209, 547] on input "Créer mon compte" at bounding box center [1185, 565] width 141 height 37
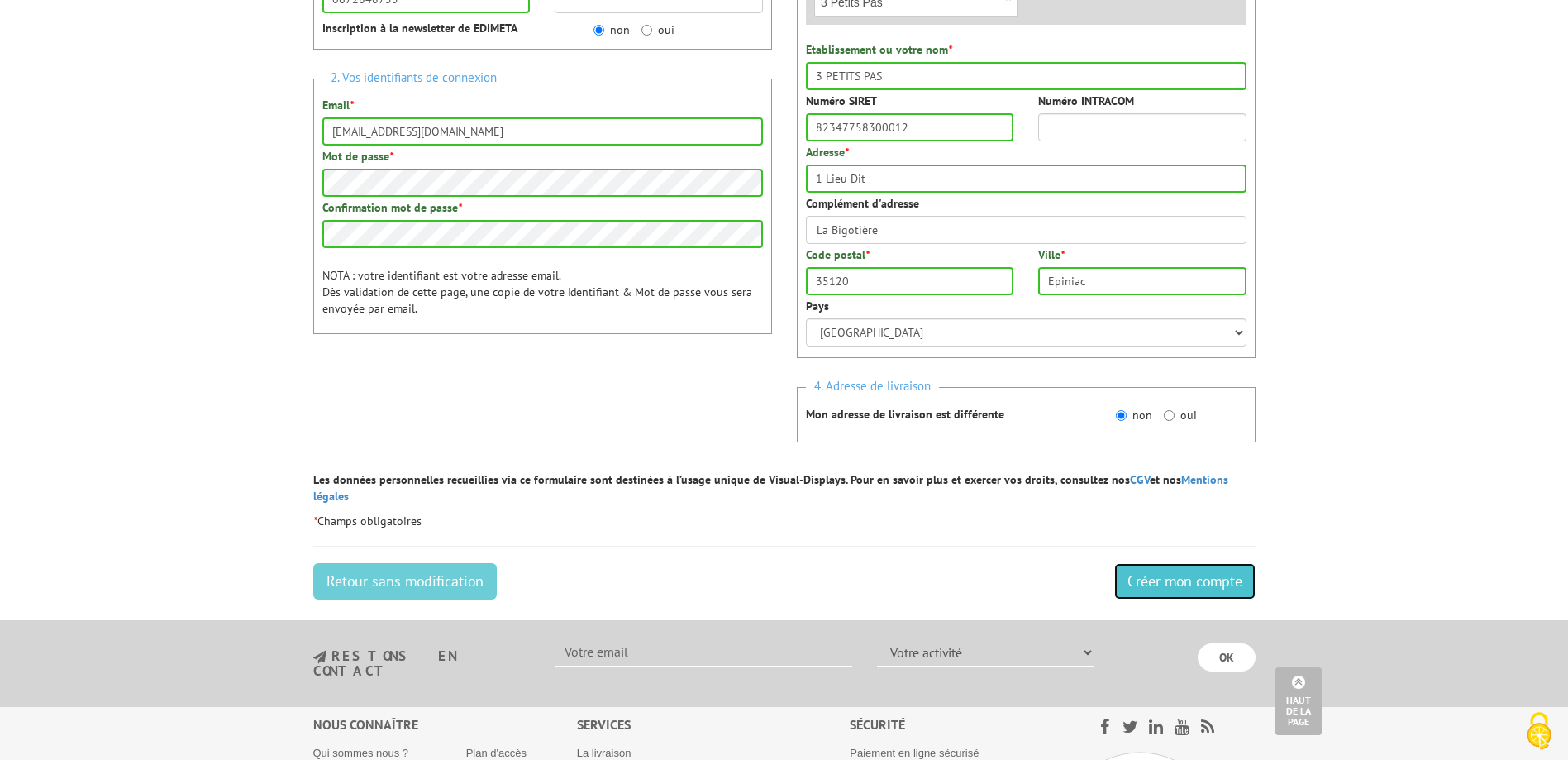
scroll to position [213, 0]
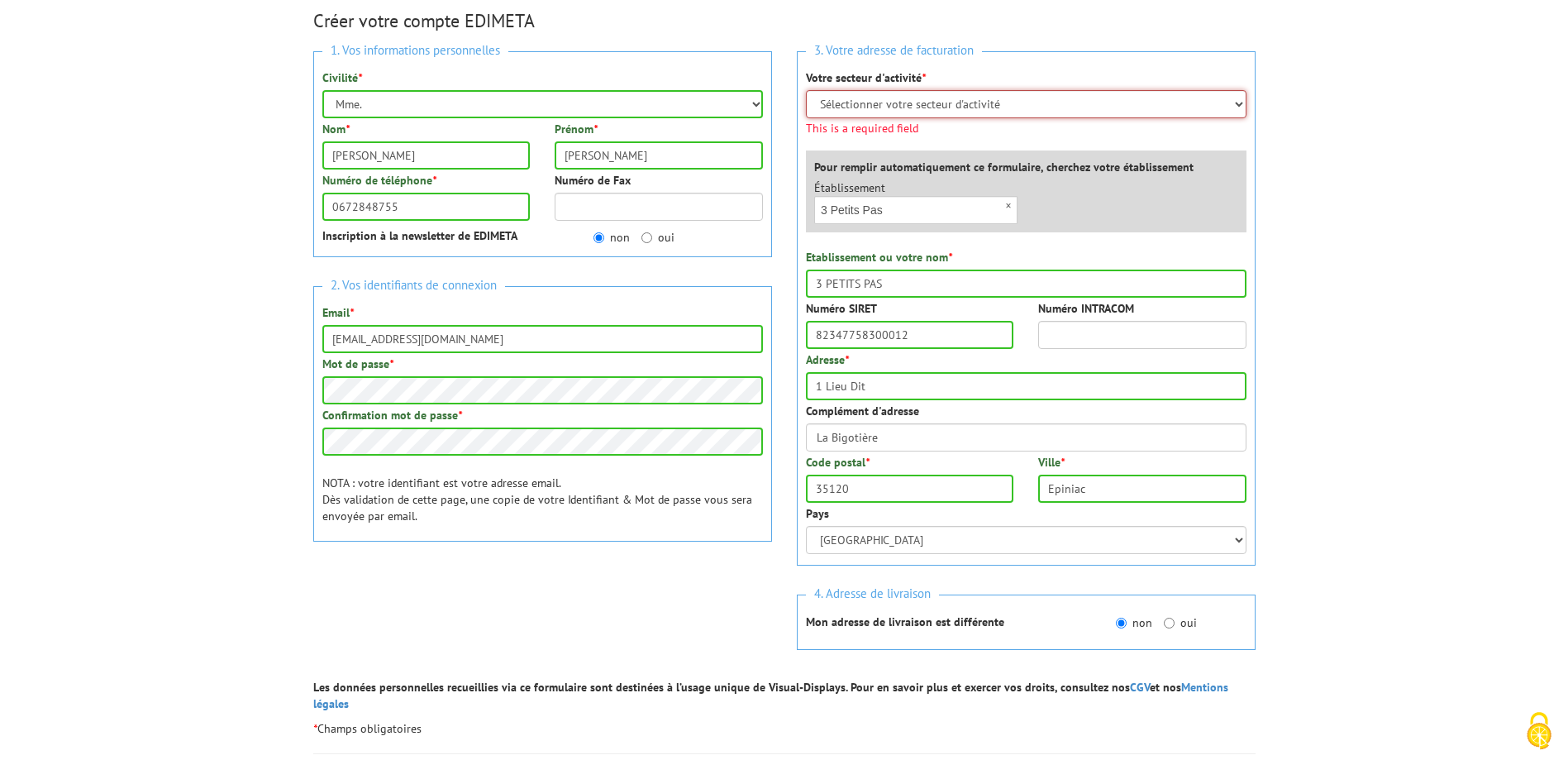
click at [806, 90] on select "Sélectionner votre secteur d'activité Administrations et collectivités Magasins…" at bounding box center [1026, 104] width 440 height 28
select select "878"
click option "Entreprises du secteur privé" at bounding box center [0, 0] width 0 height 0
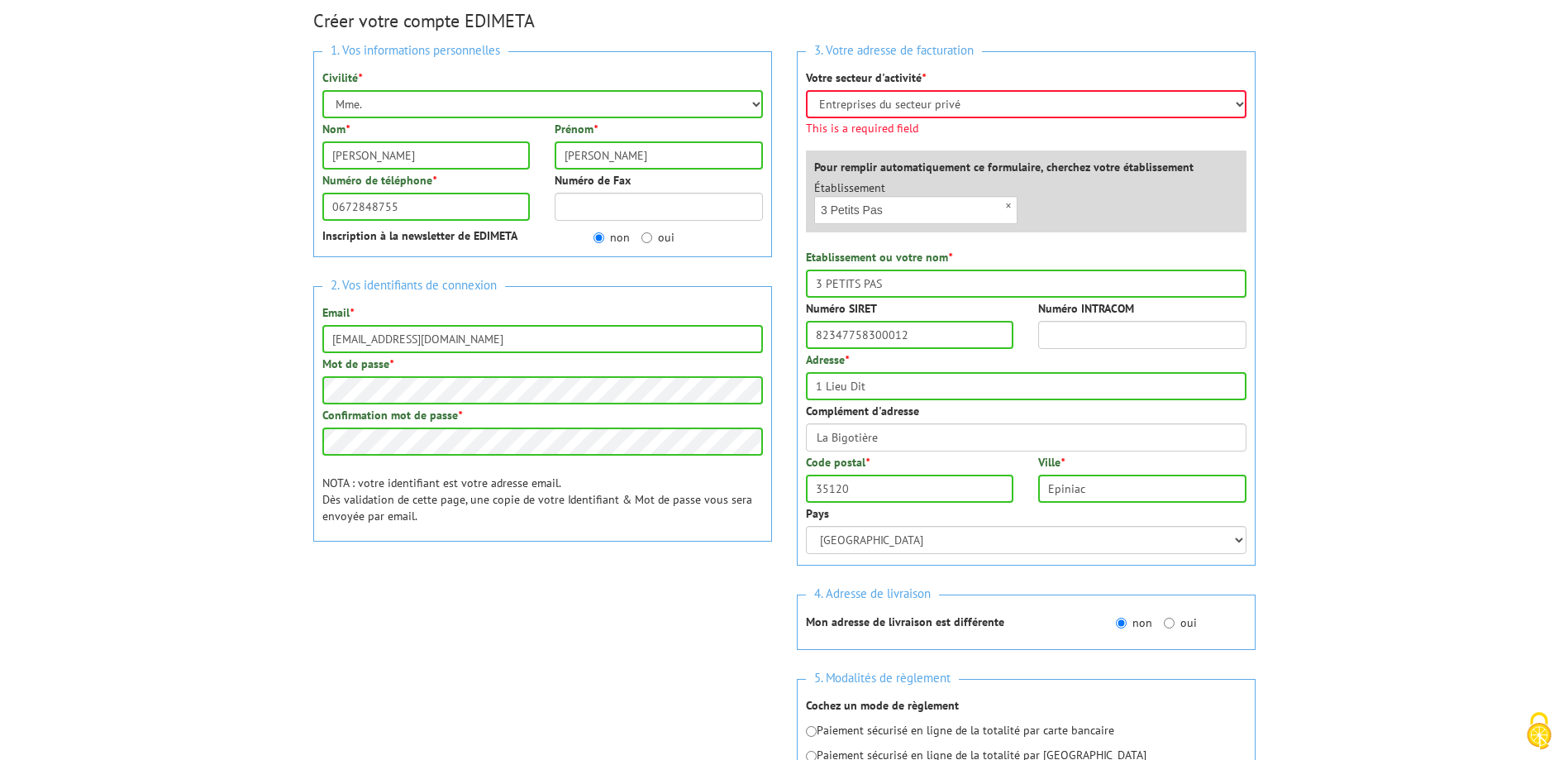
click at [1364, 150] on body "Nos équipes sont à votre service du lundi au vendredi de 8h30 à 12h30 et de 13h…" at bounding box center [784, 564] width 1568 height 1553
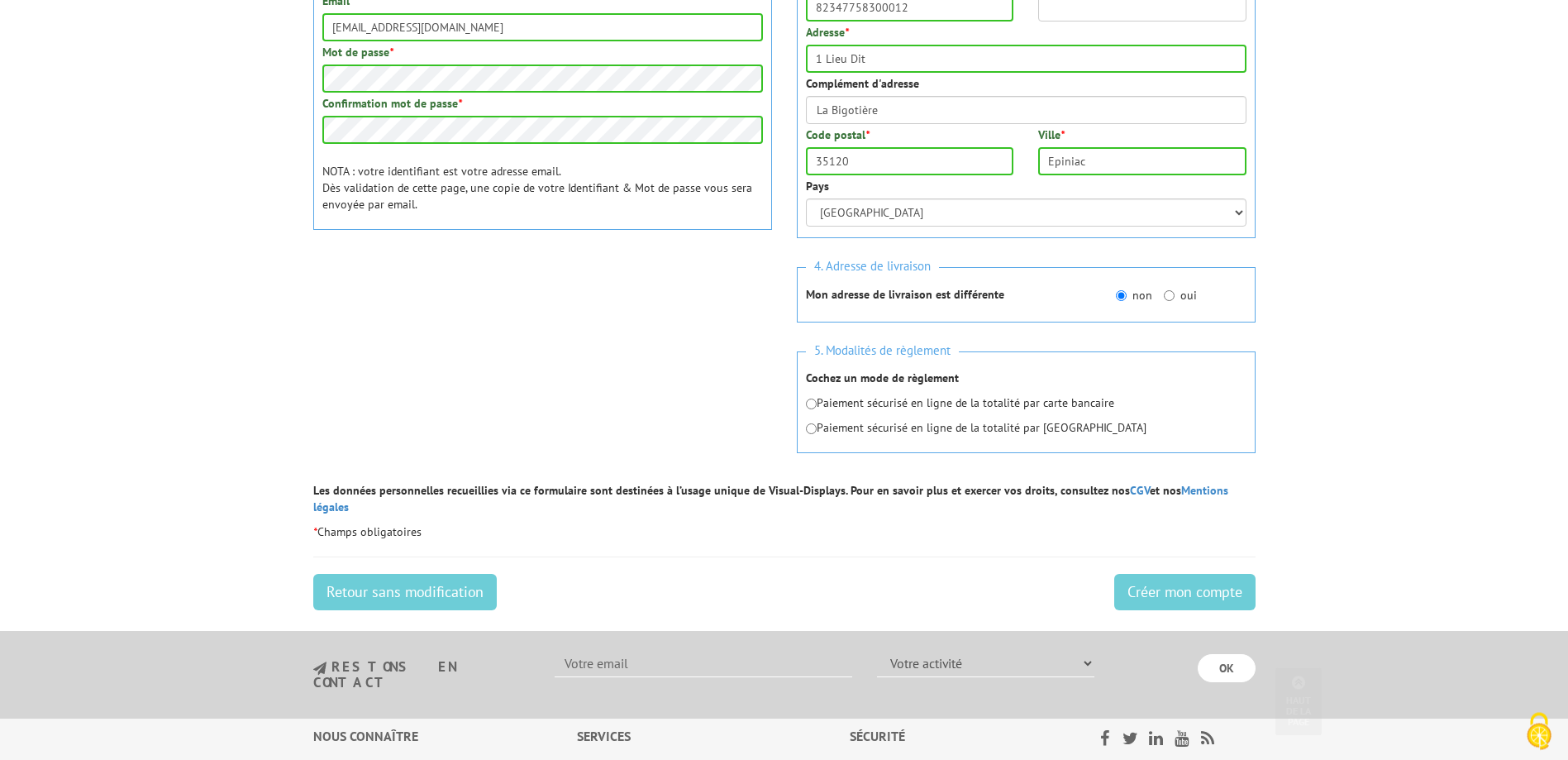
scroll to position [550, 0]
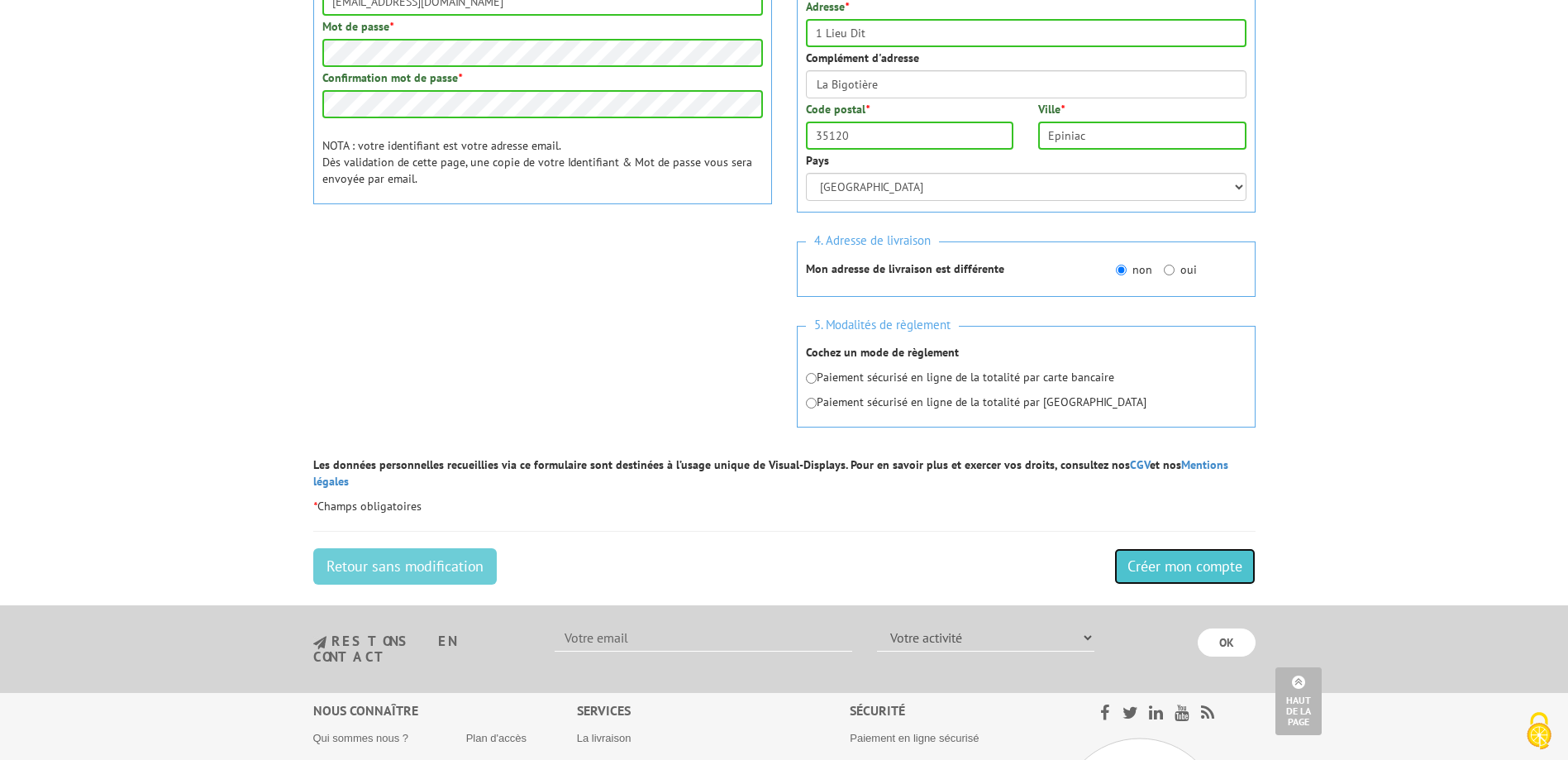
click at [1156, 548] on input "Créer mon compte" at bounding box center [1185, 566] width 141 height 37
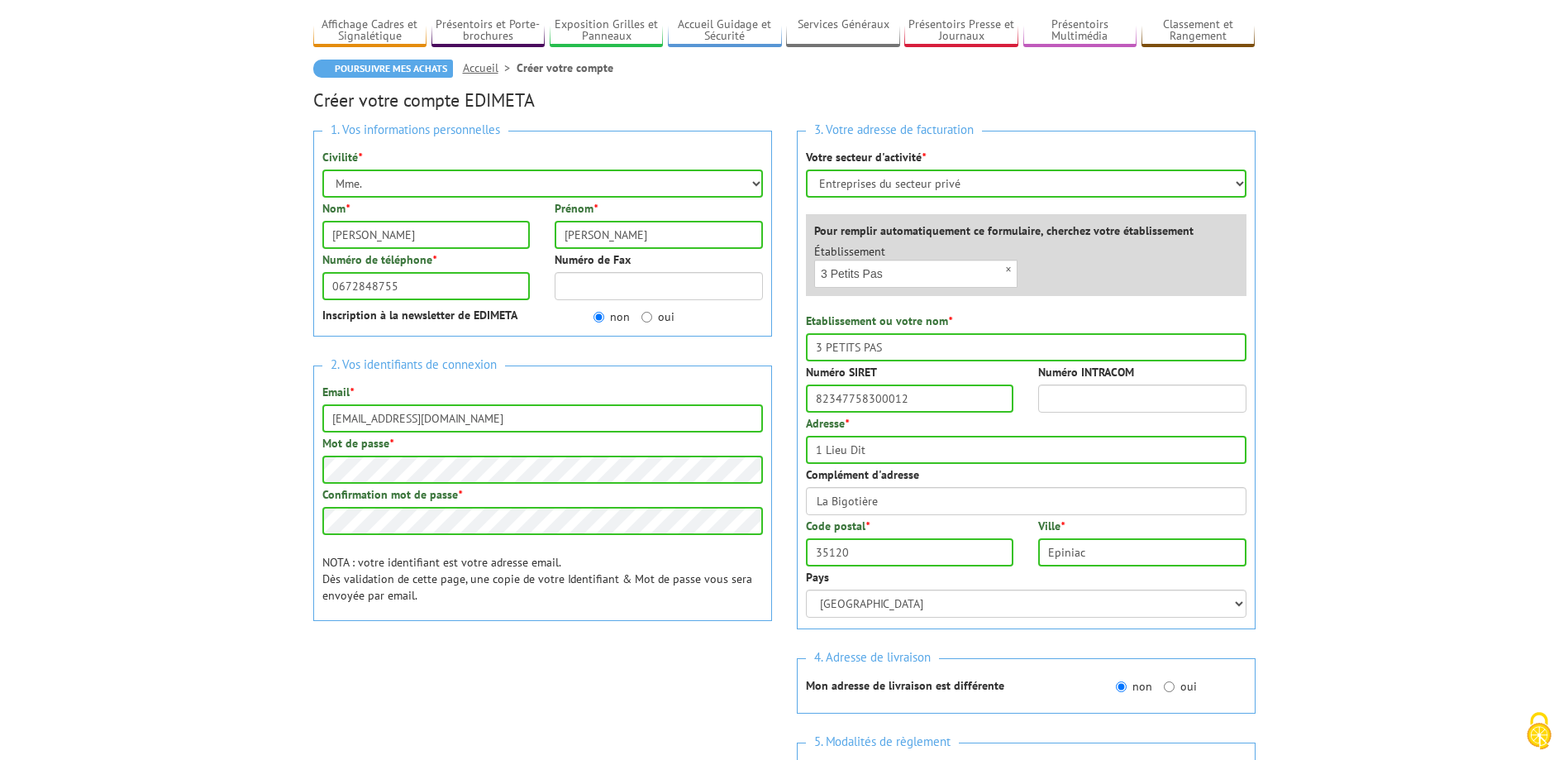
scroll to position [168, 0]
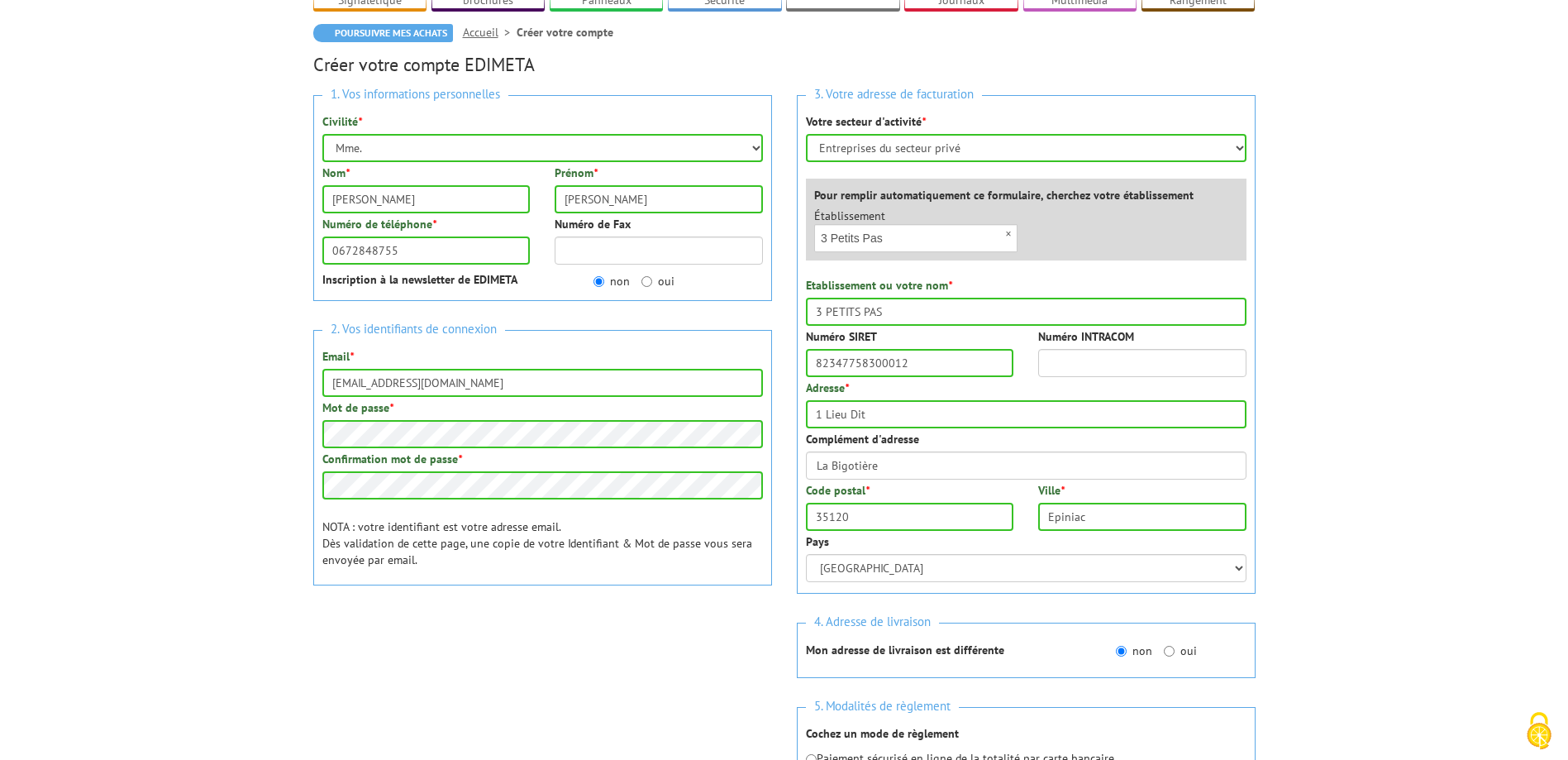
click at [213, 350] on body "Nos équipes sont à votre service du lundi au vendredi de 8h30 à 12h30 et de 13h…" at bounding box center [784, 610] width 1568 height 1557
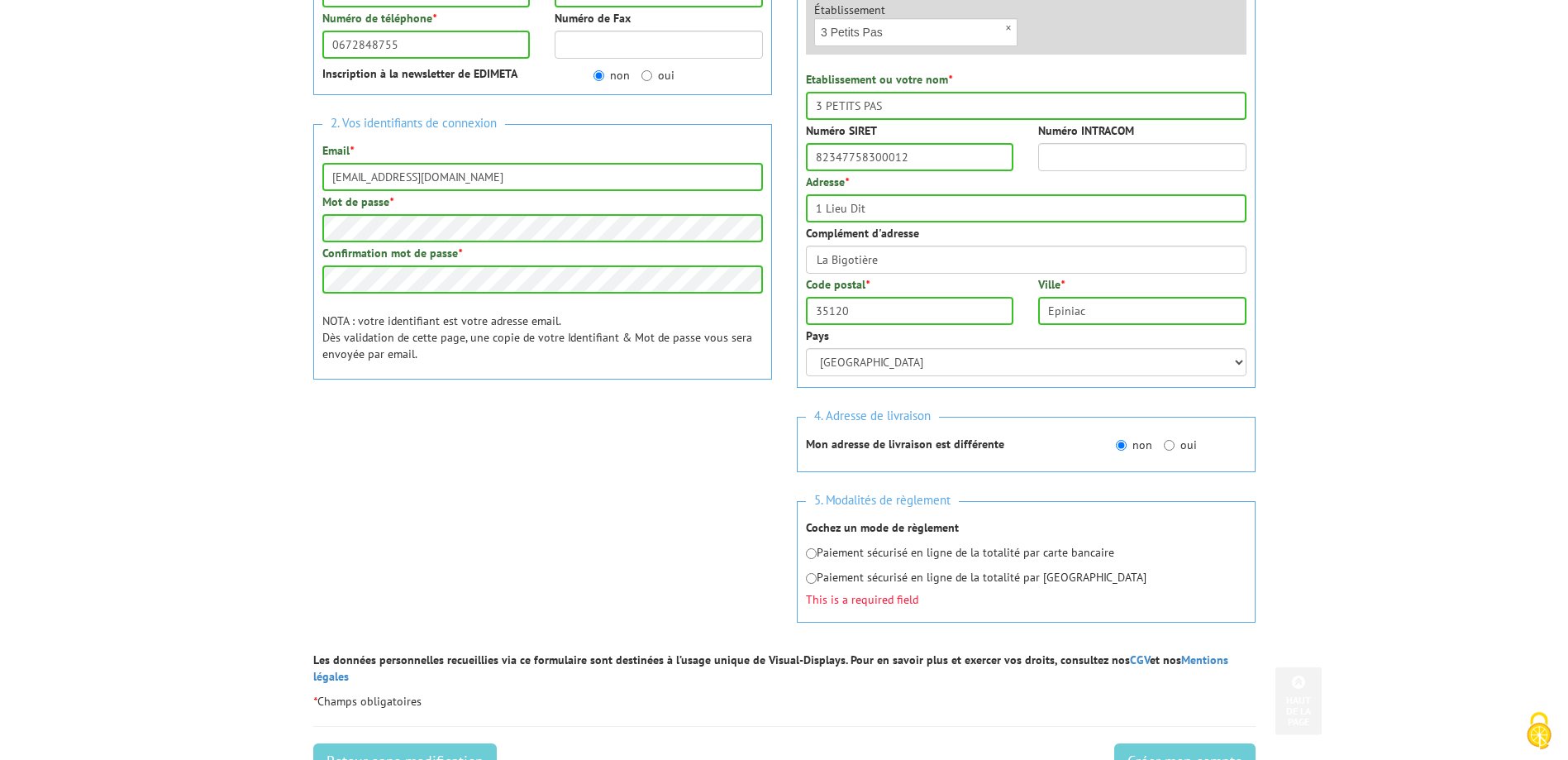
scroll to position [422, 0]
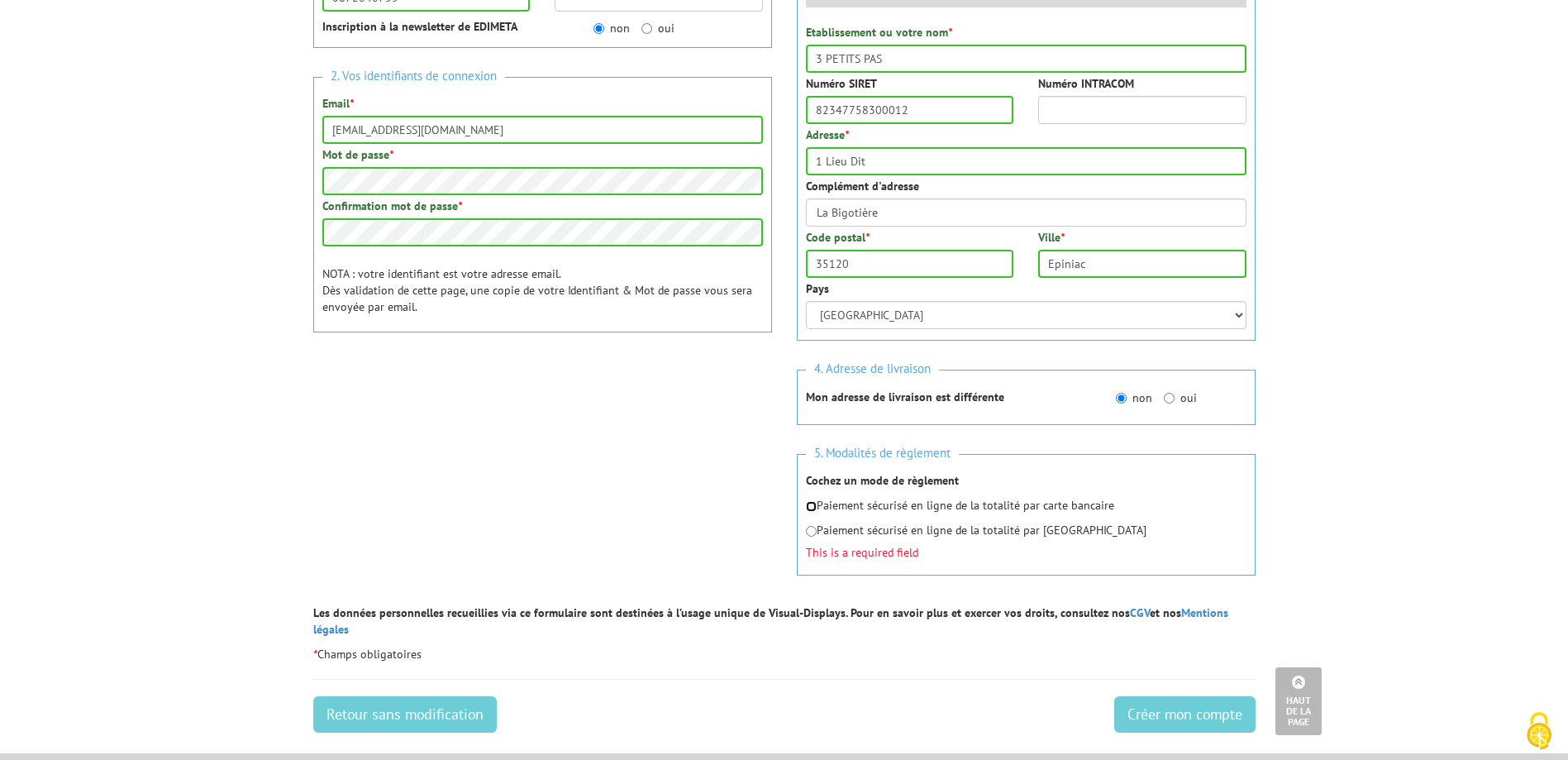
click at [814, 501] on input "radio" at bounding box center [811, 506] width 11 height 11
radio input "true"
click at [1170, 696] on input "Créer mon compte" at bounding box center [1185, 714] width 141 height 37
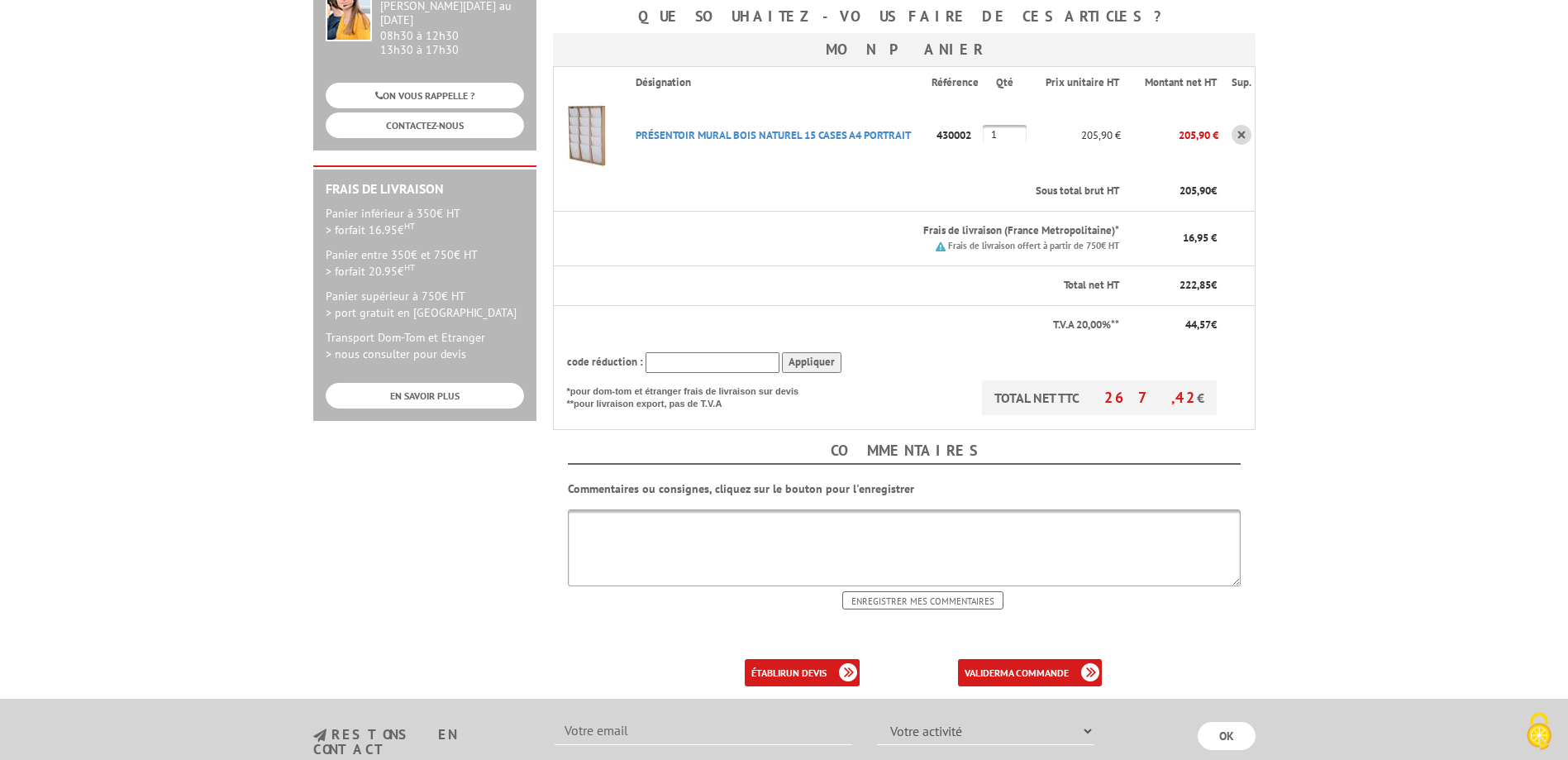
scroll to position [337, 0]
click at [1006, 665] on b "ma commande" at bounding box center [1034, 671] width 69 height 13
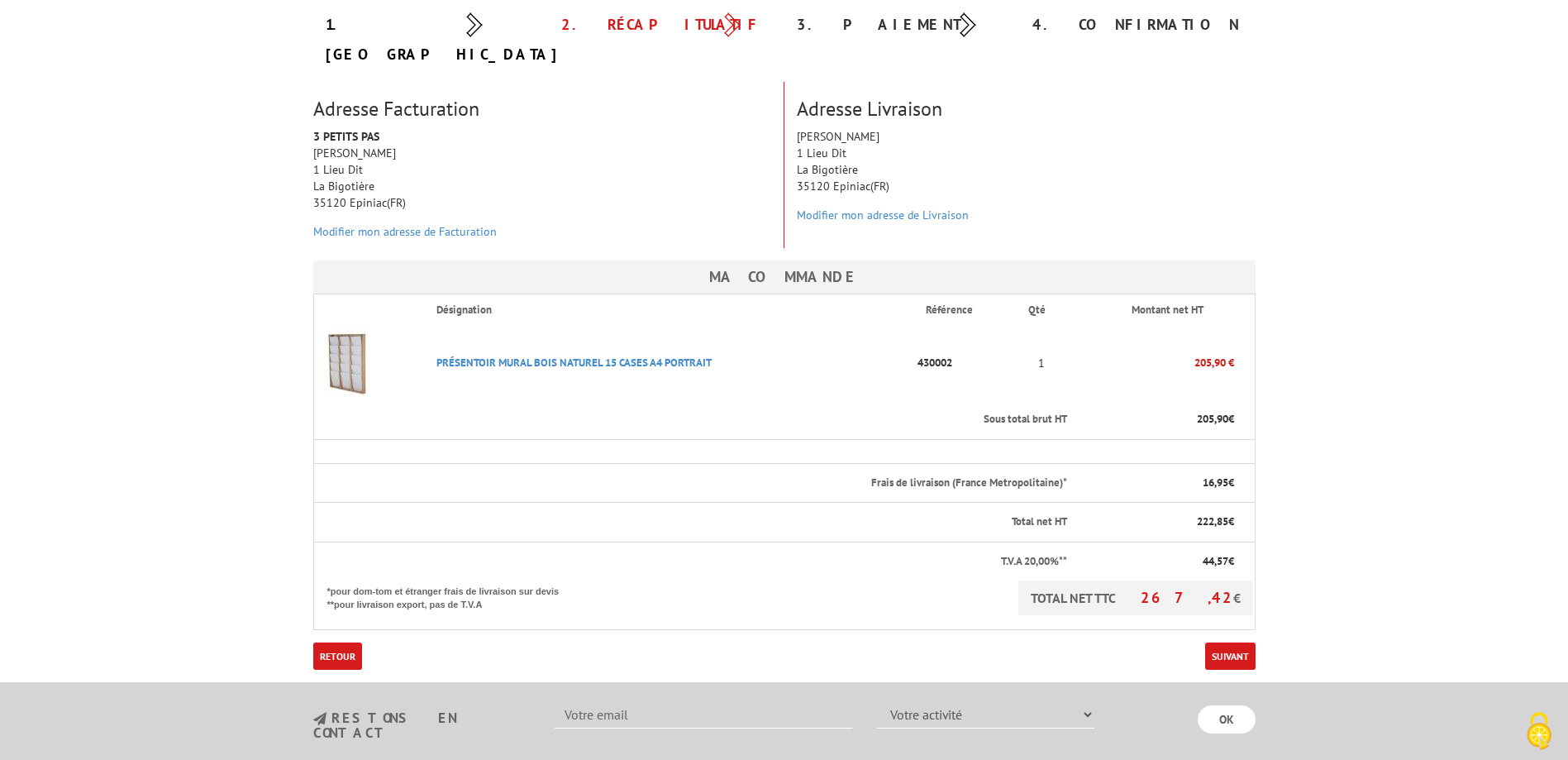
scroll to position [253, 0]
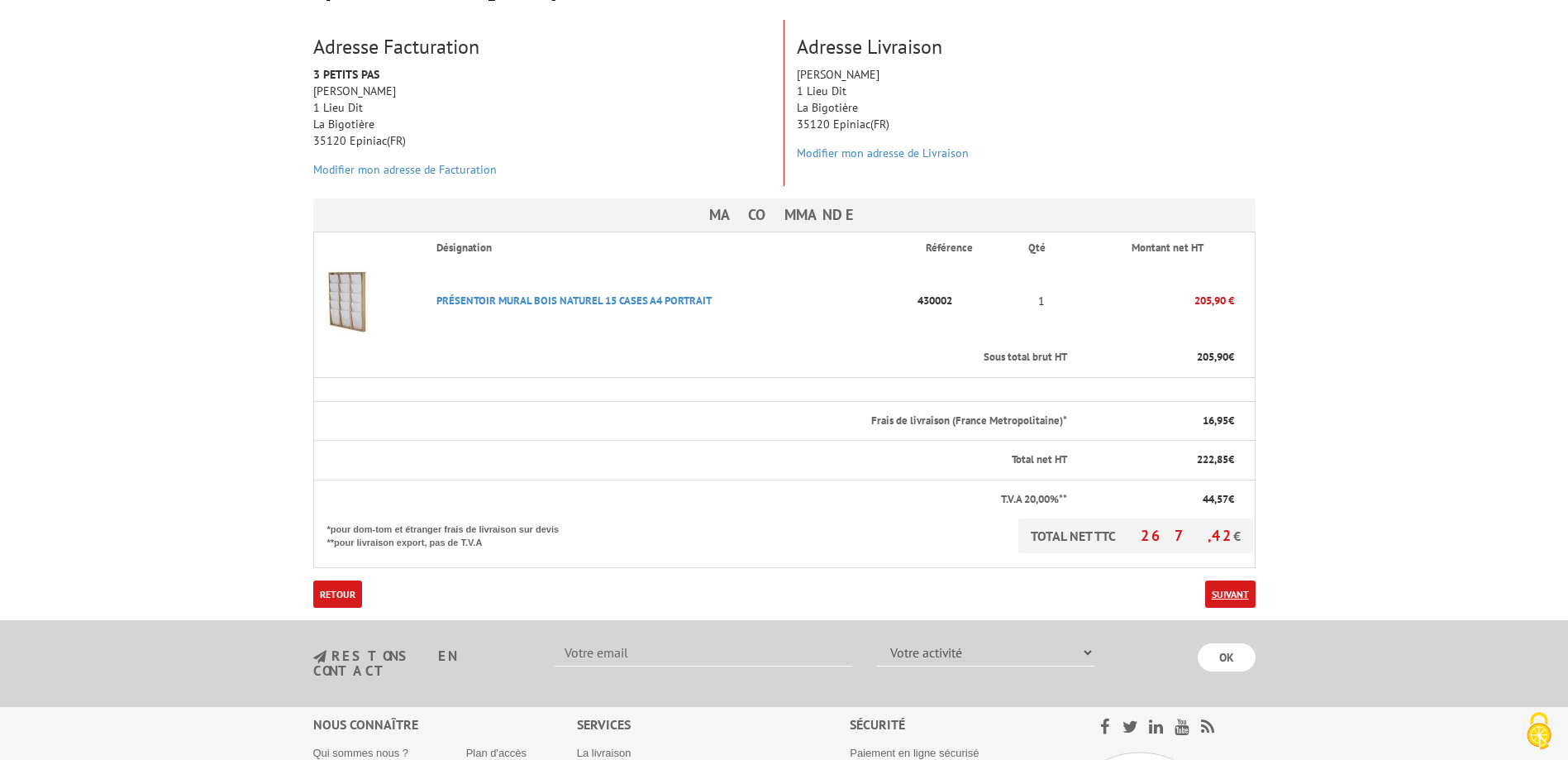
click at [1234, 581] on link "Suivant" at bounding box center [1230, 594] width 50 height 27
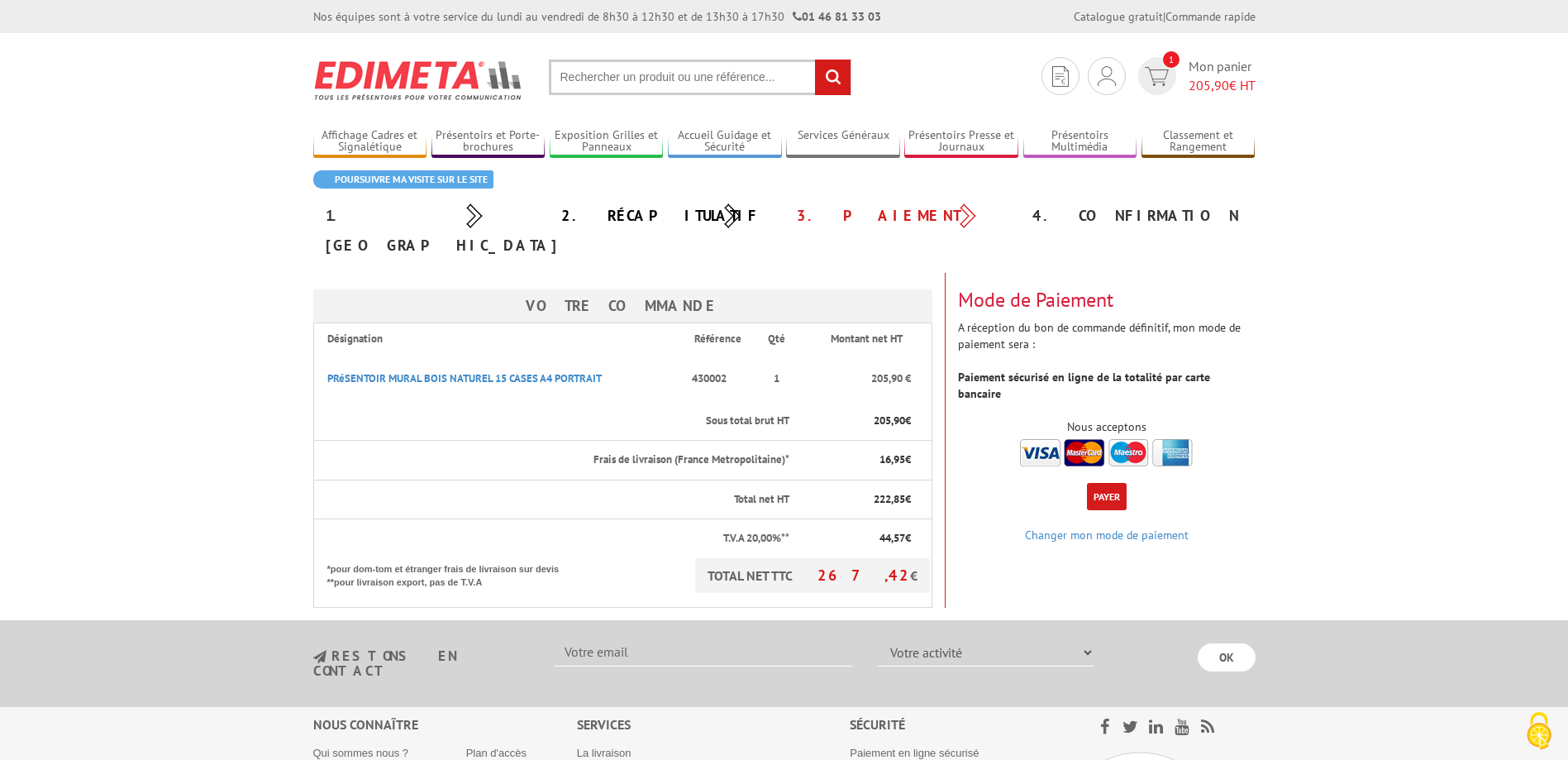
click at [1104, 483] on button "Payer" at bounding box center [1107, 496] width 40 height 27
